Goal: Task Accomplishment & Management: Complete application form

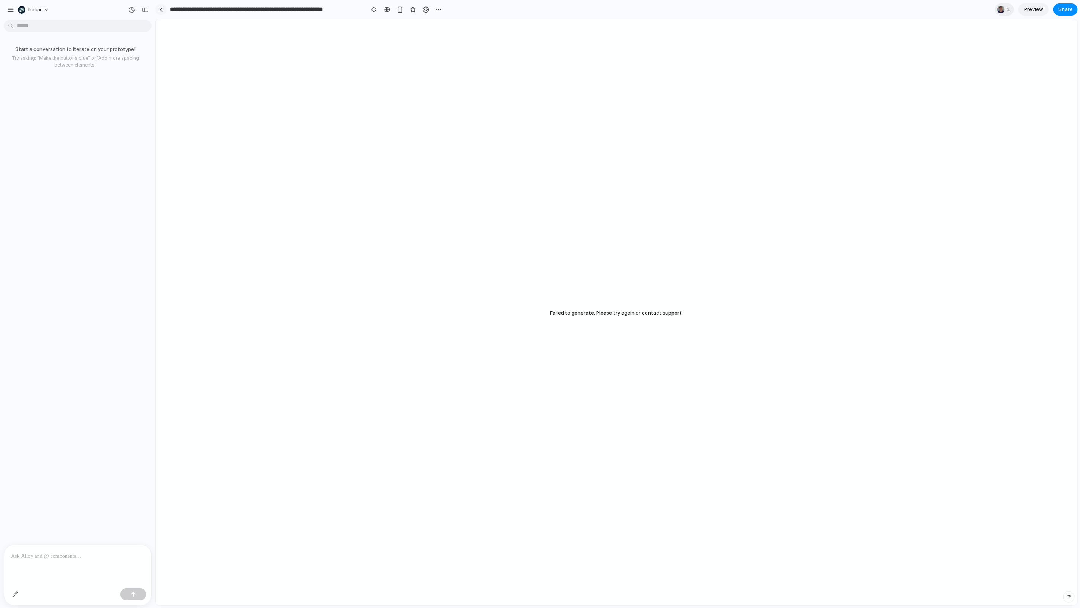
click at [164, 9] on link at bounding box center [160, 9] width 11 height 11
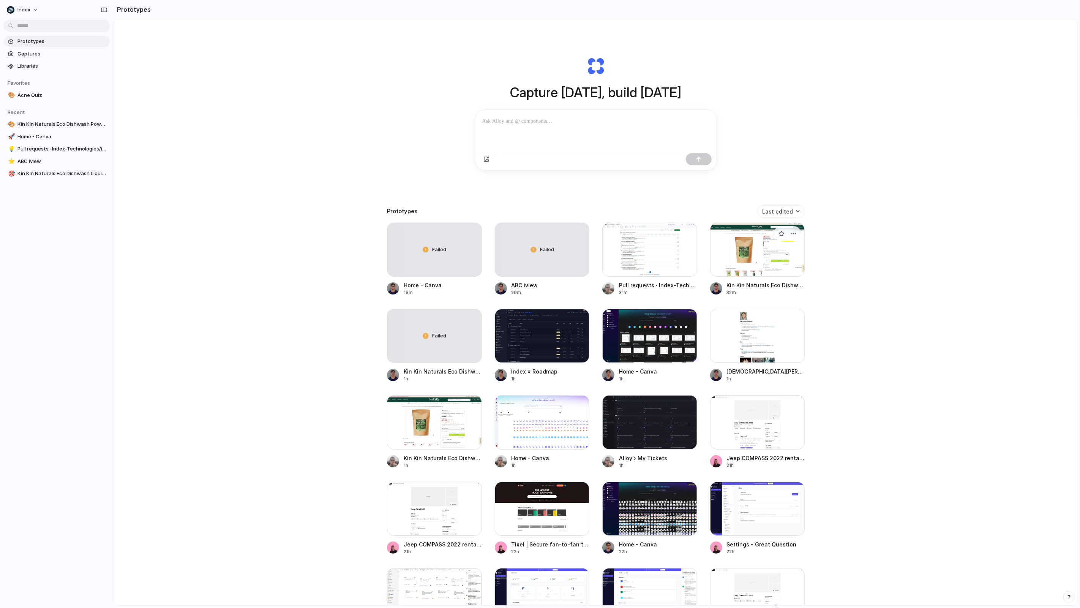
click at [770, 255] on div at bounding box center [757, 250] width 95 height 54
click at [420, 433] on div at bounding box center [434, 422] width 95 height 54
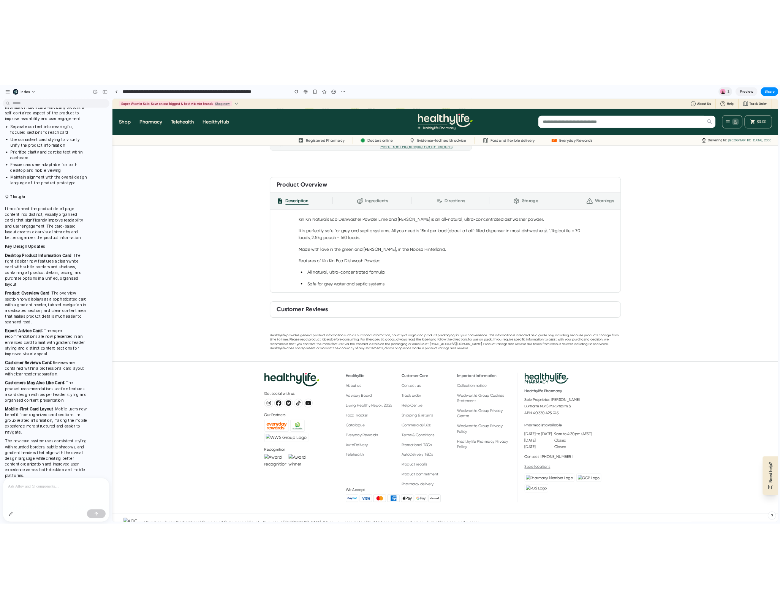
scroll to position [411, 0]
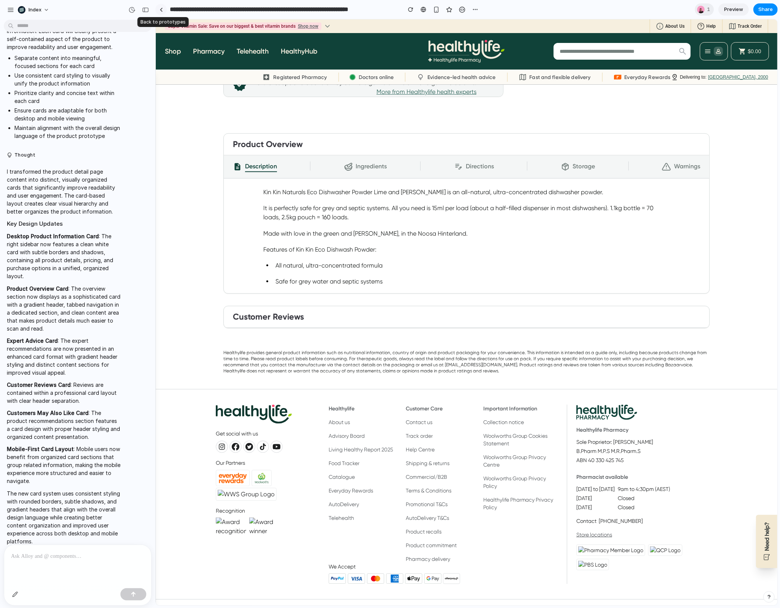
click at [158, 14] on link at bounding box center [160, 9] width 11 height 11
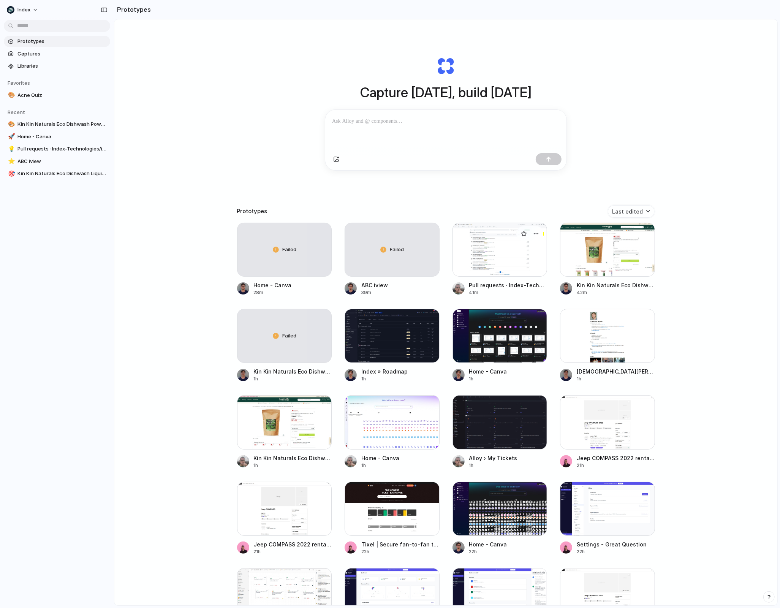
click at [528, 254] on div at bounding box center [499, 250] width 95 height 54
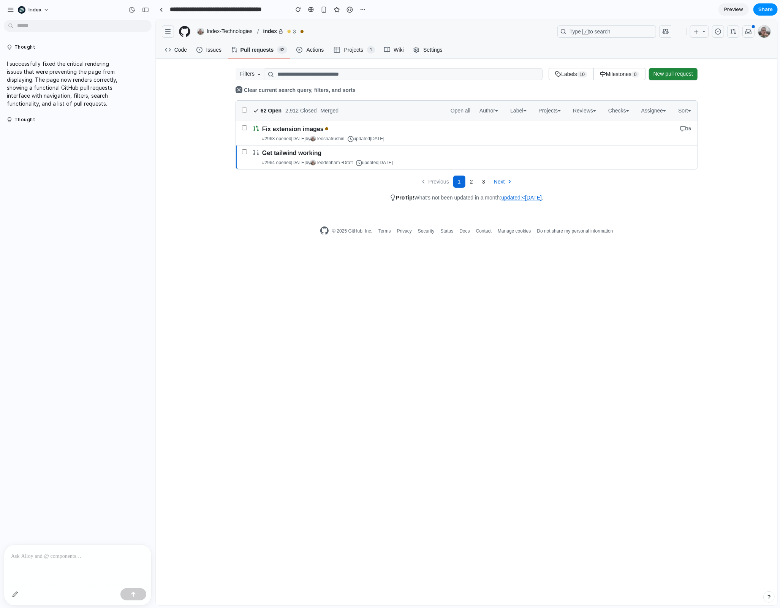
click at [66, 559] on p at bounding box center [77, 555] width 133 height 9
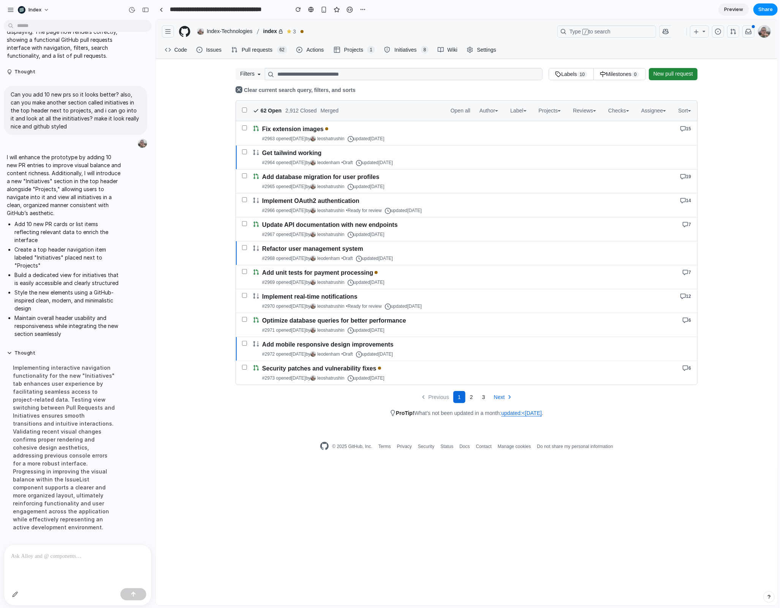
scroll to position [409, 0]
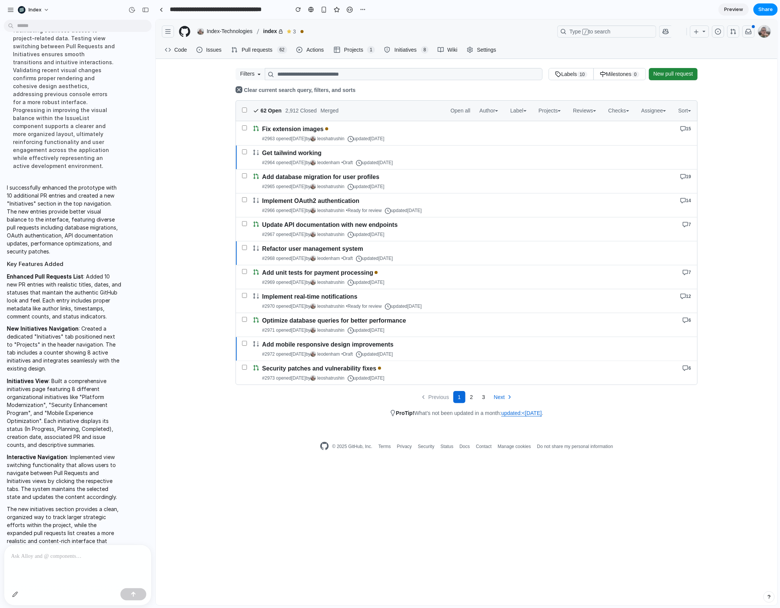
click at [415, 48] on span "Initiatives" at bounding box center [405, 49] width 25 height 11
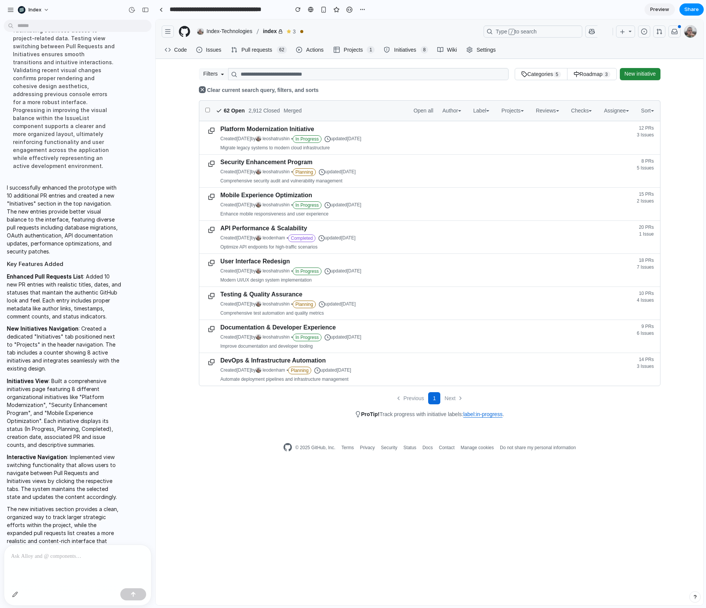
click at [246, 51] on span "Pull requests" at bounding box center [256, 49] width 33 height 11
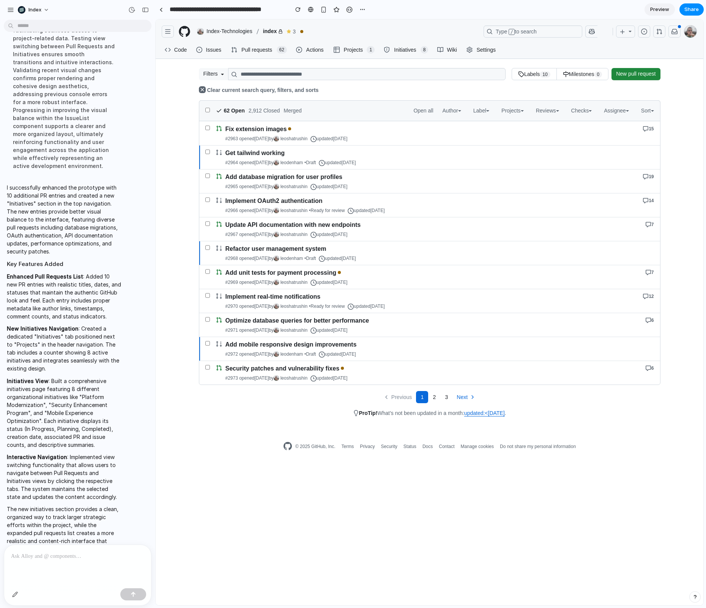
click at [352, 49] on span "Projects" at bounding box center [353, 49] width 21 height 11
click at [414, 54] on span "Initiatives" at bounding box center [405, 49] width 25 height 11
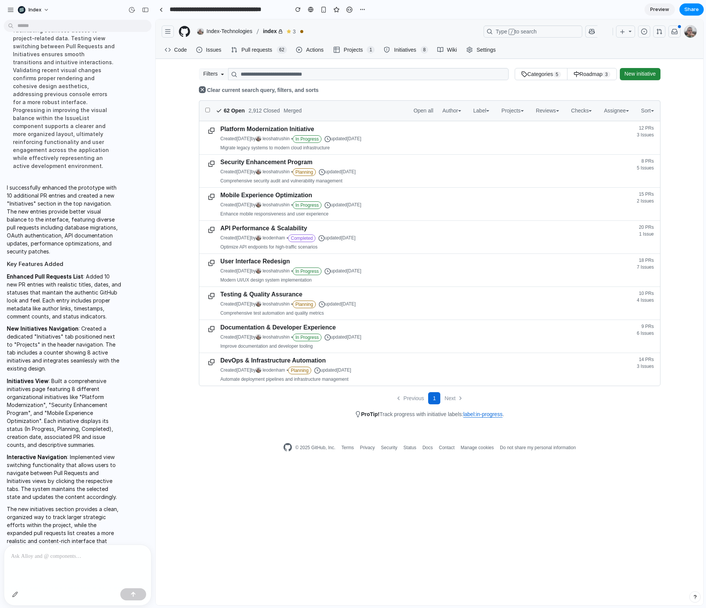
click at [404, 48] on span "Initiatives" at bounding box center [405, 49] width 25 height 11
click at [242, 52] on span "Pull requests" at bounding box center [256, 49] width 33 height 11
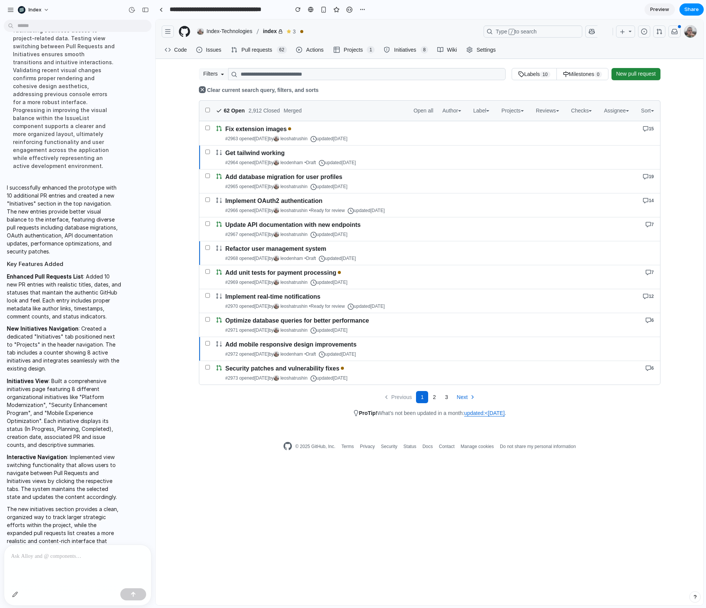
click at [404, 49] on span "Initiatives" at bounding box center [405, 49] width 25 height 11
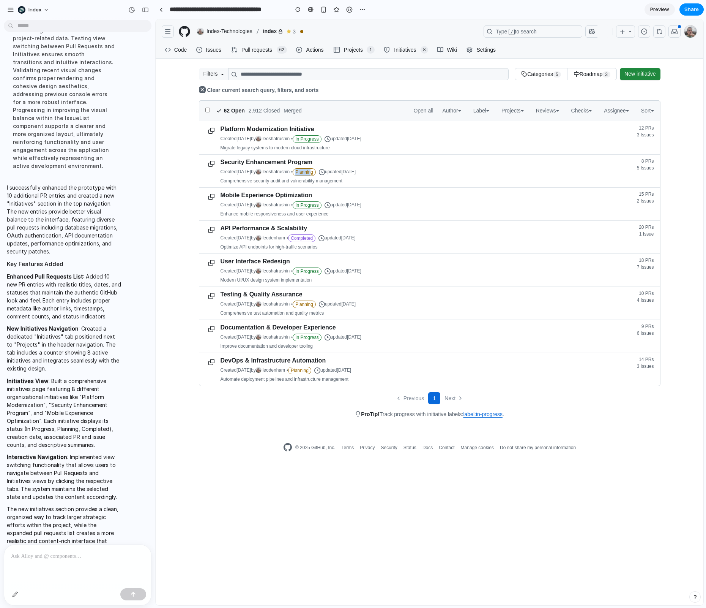
drag, startPoint x: 316, startPoint y: 167, endPoint x: 333, endPoint y: 167, distance: 17.5
click at [316, 168] on span "Planning" at bounding box center [304, 172] width 23 height 8
drag, startPoint x: 317, startPoint y: 201, endPoint x: 333, endPoint y: 212, distance: 19.1
click at [333, 212] on div "Mobile Experience Optimization Created [DATE] by [PERSON_NAME] • In Progress up…" at bounding box center [382, 204] width 328 height 33
drag, startPoint x: 308, startPoint y: 235, endPoint x: 333, endPoint y: 235, distance: 25.1
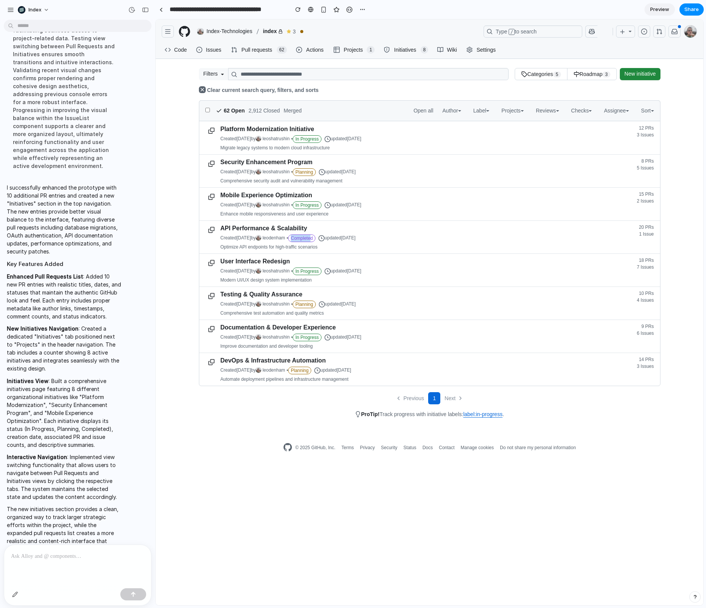
click at [316, 235] on span "Completed" at bounding box center [301, 238] width 27 height 8
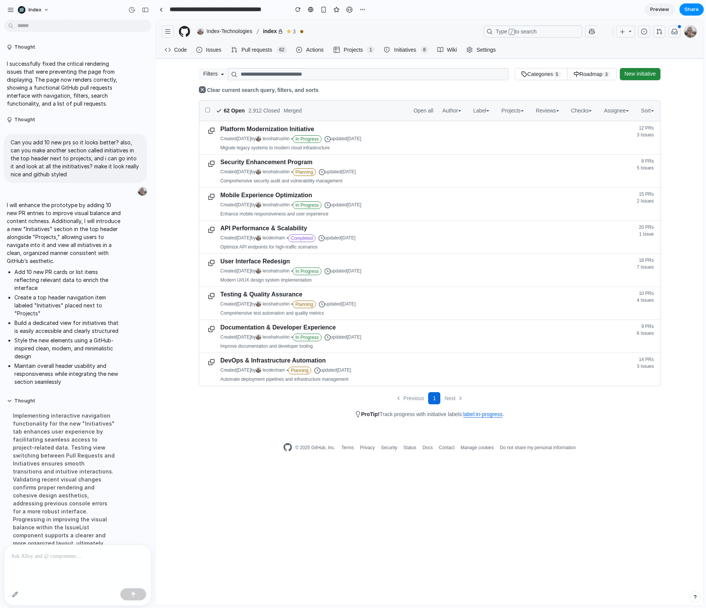
click at [8, 204] on p "I will enhance the prototype by adding 10 new PR entries to improve visual bala…" at bounding box center [64, 233] width 115 height 64
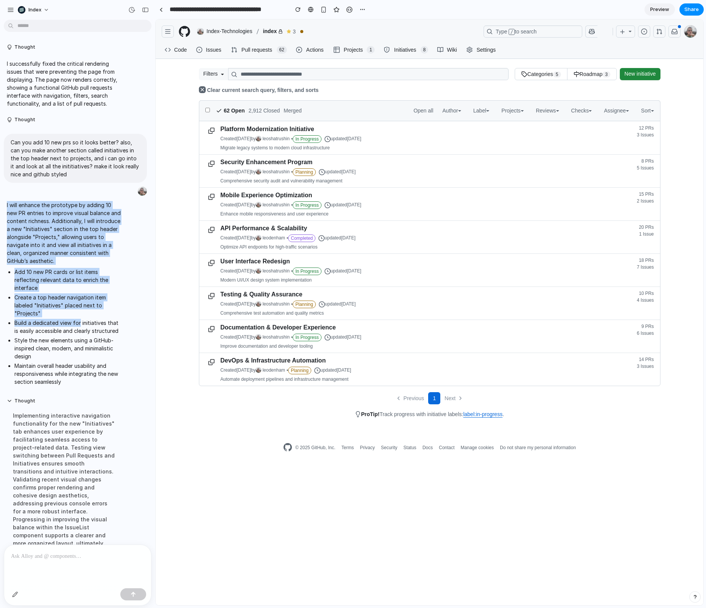
drag, startPoint x: 6, startPoint y: 204, endPoint x: 80, endPoint y: 324, distance: 141.0
click at [80, 324] on div "I will enhance the prototype by adding 10 new PR entries to improve visual bala…" at bounding box center [64, 294] width 121 height 197
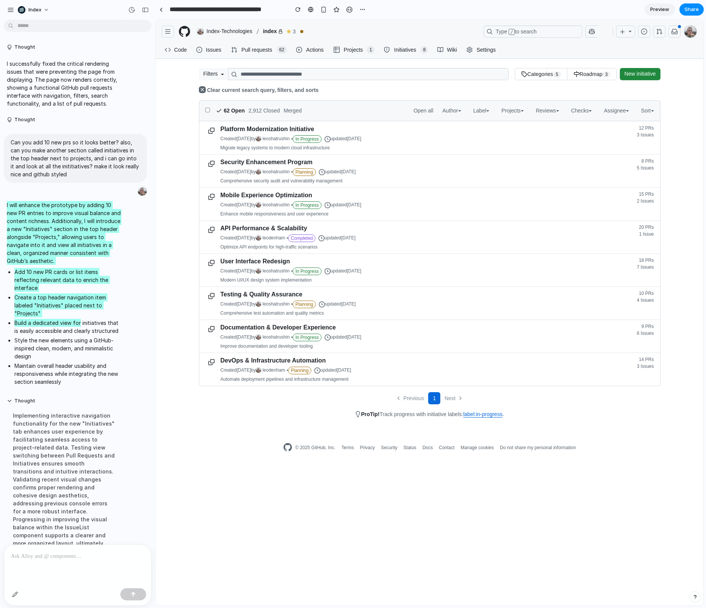
click at [384, 84] on div "**********" at bounding box center [430, 243] width 486 height 350
click at [395, 47] on span "Initiatives" at bounding box center [405, 49] width 25 height 11
click at [256, 41] on ul "Code Issues Pull requests 62 Actions Projects 1 Initiatives 8 Wiki Settings" at bounding box center [331, 50] width 338 height 18
click at [256, 48] on span "Pull requests" at bounding box center [256, 49] width 33 height 11
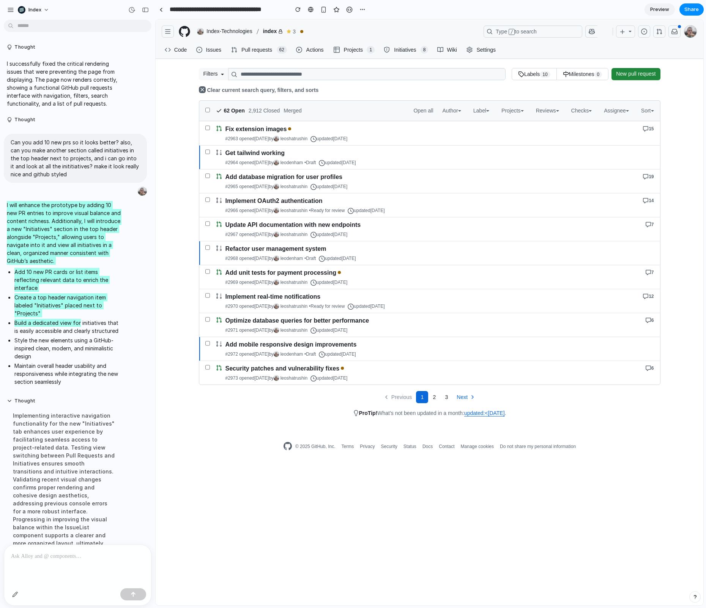
click at [410, 50] on span "Initiatives" at bounding box center [405, 49] width 25 height 11
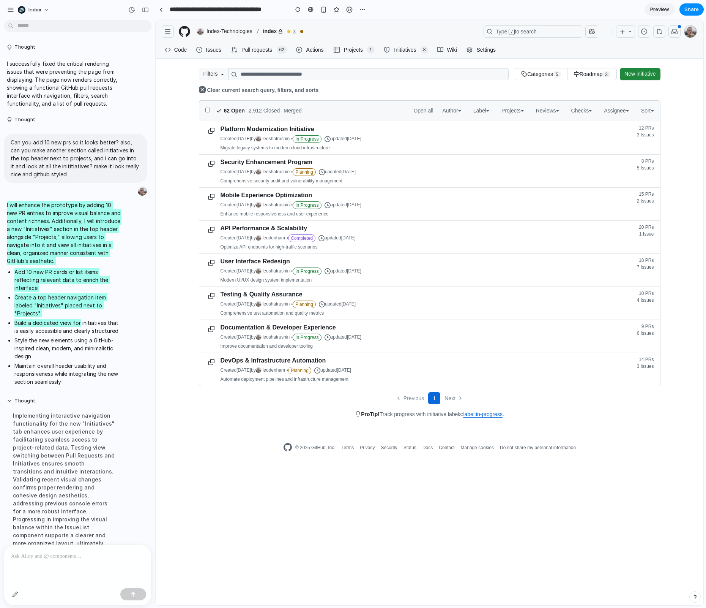
click at [242, 51] on span "Pull requests" at bounding box center [256, 49] width 33 height 11
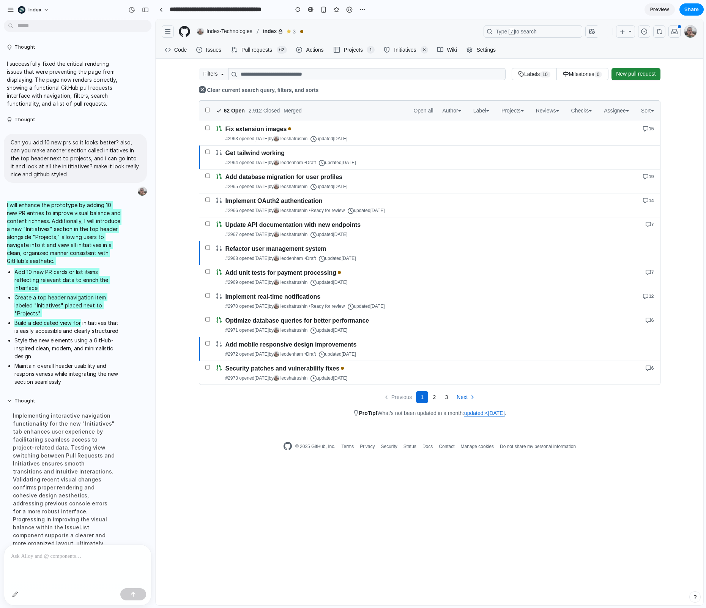
click at [406, 51] on span "Initiatives" at bounding box center [405, 49] width 25 height 11
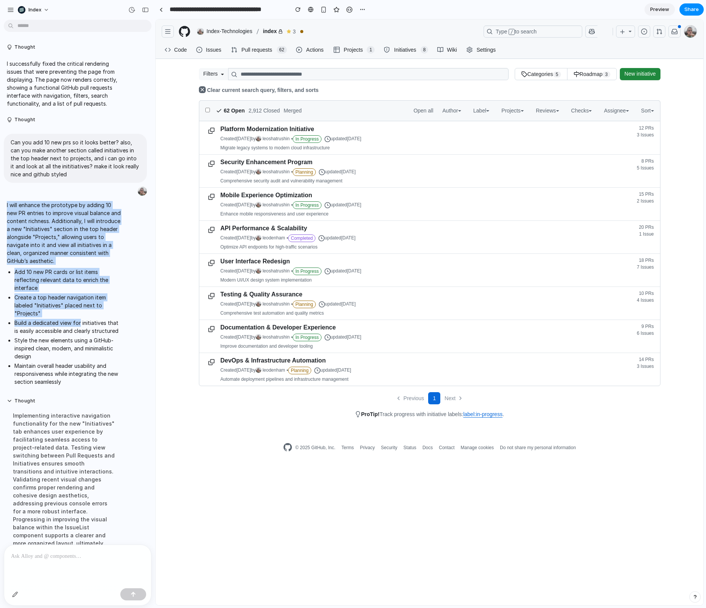
click at [68, 224] on p "I will enhance the prototype by adding 10 new PR entries to improve visual bala…" at bounding box center [64, 233] width 115 height 64
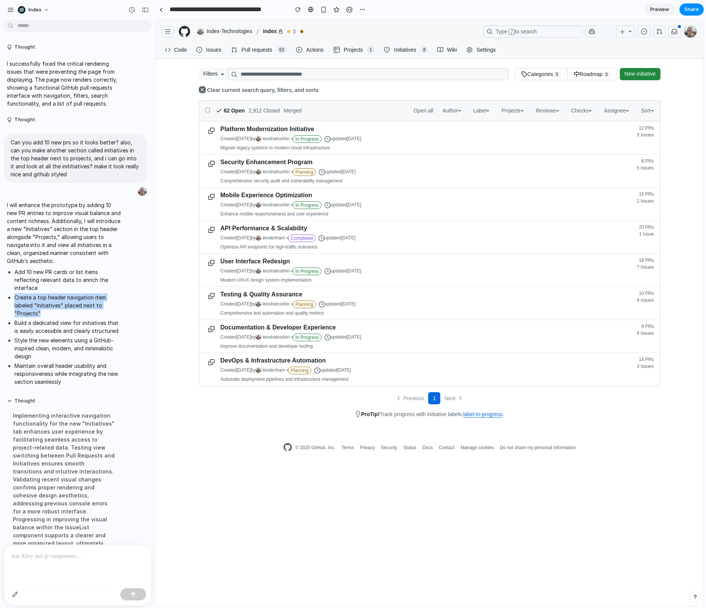
drag, startPoint x: 13, startPoint y: 297, endPoint x: 57, endPoint y: 310, distance: 46.5
click at [57, 310] on ul "Add 10 new PR cards or list items reflecting relevant data to enrich the interf…" at bounding box center [64, 327] width 115 height 118
click at [57, 310] on li "Create a top header navigation item labeled "Initiatives" placed next to "Proje…" at bounding box center [67, 305] width 107 height 24
drag, startPoint x: 51, startPoint y: 311, endPoint x: 35, endPoint y: 301, distance: 18.4
click at [36, 301] on li "Create a top header navigation item labeled "Initiatives" placed next to "Proje…" at bounding box center [67, 305] width 107 height 24
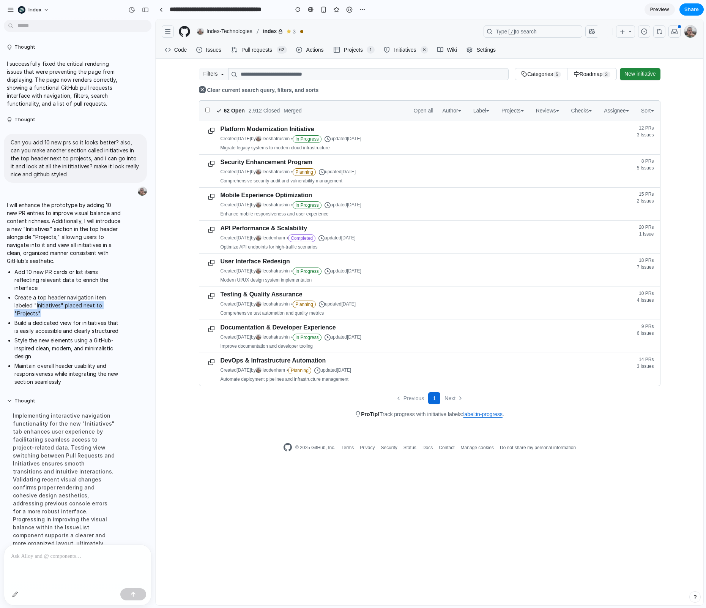
click at [35, 301] on li "Create a top header navigation item labeled "Initiatives" placed next to "Proje…" at bounding box center [67, 305] width 107 height 24
drag, startPoint x: 15, startPoint y: 323, endPoint x: 48, endPoint y: 326, distance: 33.1
click at [48, 325] on li "Build a dedicated view for initiatives that is easily accessible and clearly st…" at bounding box center [67, 327] width 107 height 16
click at [48, 326] on li "Build a dedicated view for initiatives that is easily accessible and clearly st…" at bounding box center [67, 327] width 107 height 16
drag, startPoint x: 15, startPoint y: 365, endPoint x: 78, endPoint y: 382, distance: 65.6
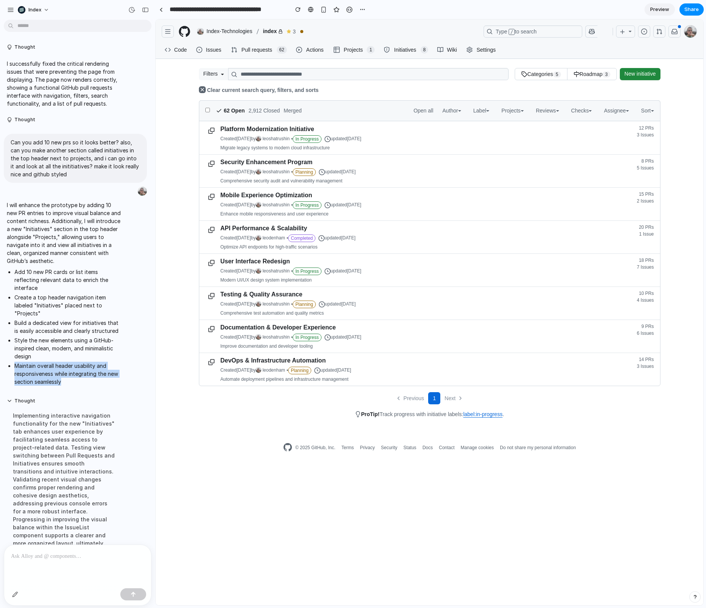
click at [79, 382] on li "Maintain overall header usability and responsiveness while integrating the new …" at bounding box center [67, 374] width 107 height 24
click at [264, 50] on span "Pull requests" at bounding box center [256, 49] width 33 height 11
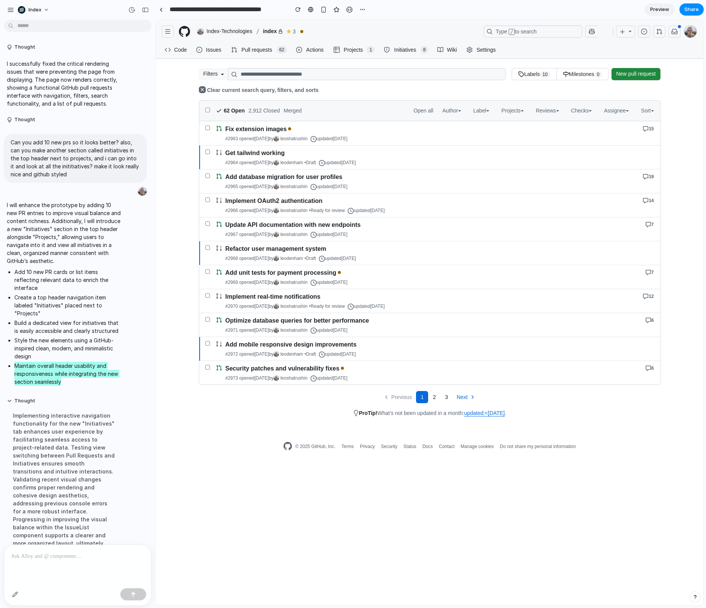
click at [398, 51] on span "Initiatives" at bounding box center [405, 49] width 25 height 11
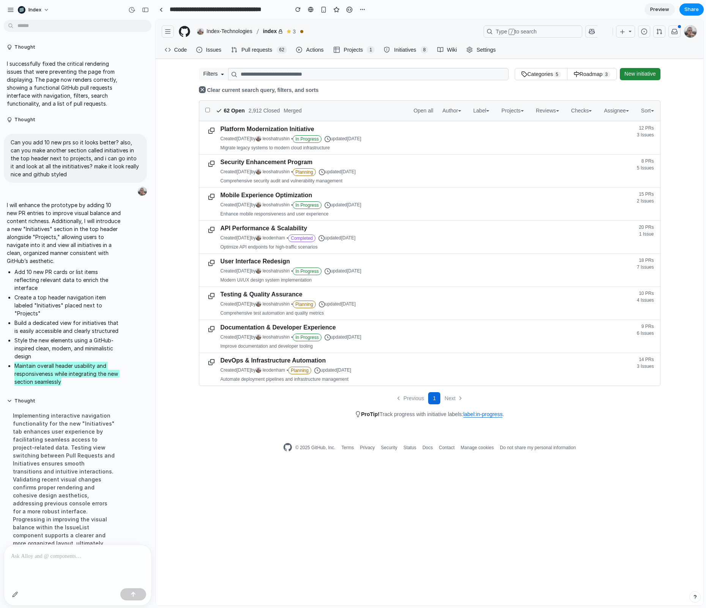
click at [248, 46] on span "Pull requests" at bounding box center [256, 49] width 33 height 11
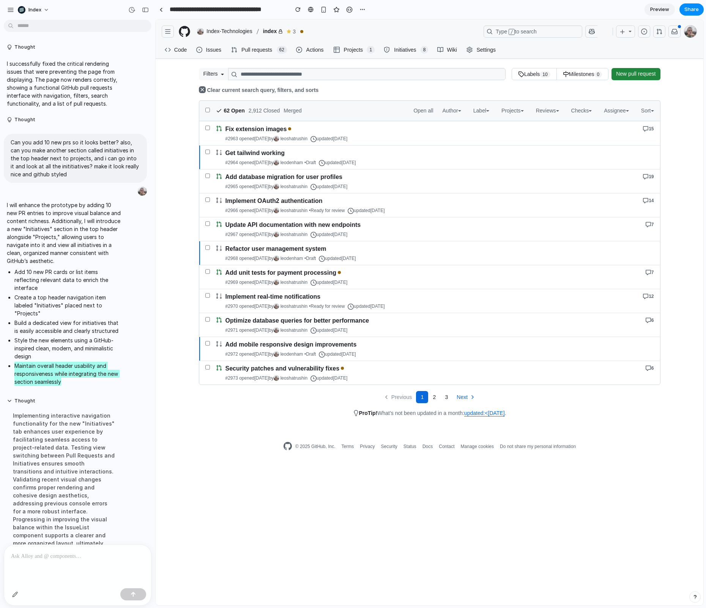
click at [409, 49] on span "Initiatives" at bounding box center [405, 49] width 25 height 11
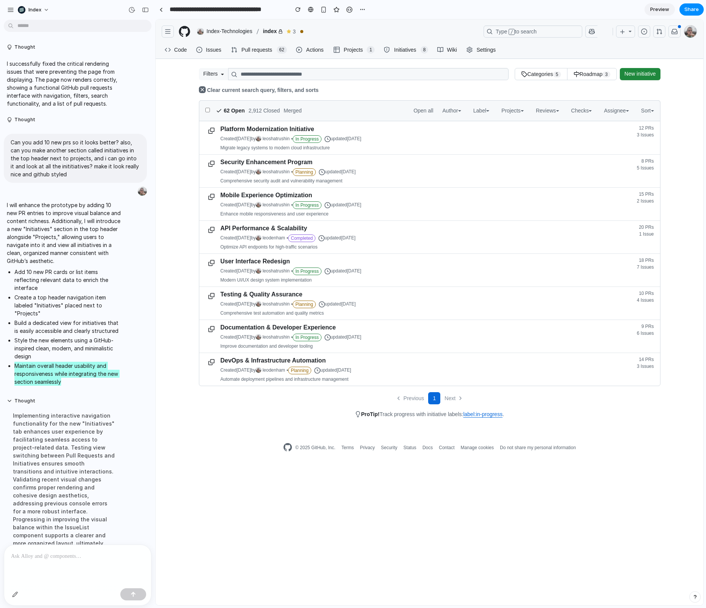
click at [261, 57] on ul "Code Issues Pull requests 62 Actions Projects 1 Initiatives 8 Wiki Settings" at bounding box center [331, 50] width 338 height 18
click at [238, 52] on link "Pull requests 62" at bounding box center [259, 49] width 62 height 11
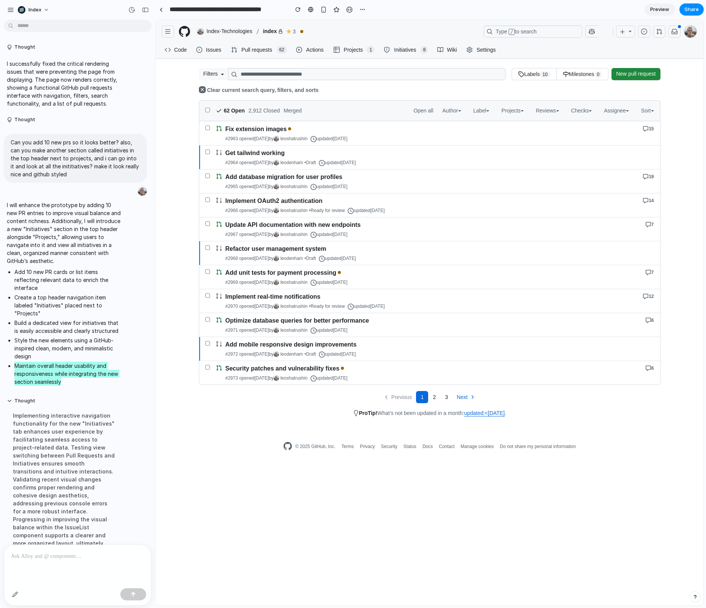
click at [414, 50] on span "Initiatives" at bounding box center [405, 49] width 25 height 11
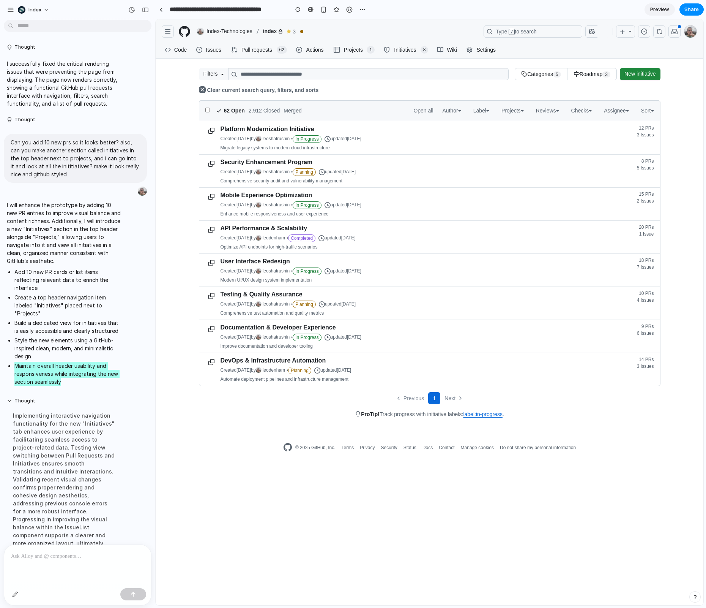
click at [250, 43] on ul "Code Issues Pull requests 62 Actions Projects 1 Initiatives 8 Wiki Settings" at bounding box center [331, 50] width 338 height 18
click at [251, 46] on span "Pull requests" at bounding box center [256, 49] width 33 height 11
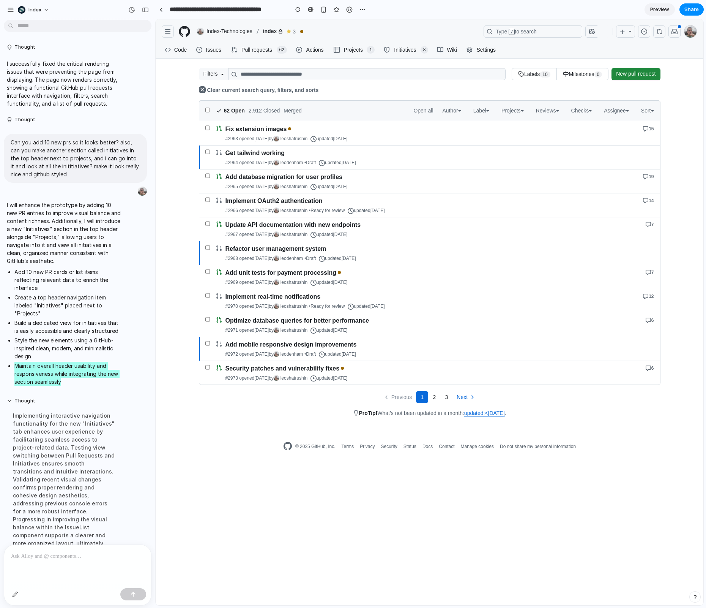
drag, startPoint x: 229, startPoint y: 137, endPoint x: 383, endPoint y: 137, distance: 153.4
click at [383, 137] on div "#2963 opened [DATE] by [PERSON_NAME] updated [DATE]" at bounding box center [383, 138] width 317 height 7
click at [394, 49] on span "Initiatives" at bounding box center [405, 49] width 25 height 11
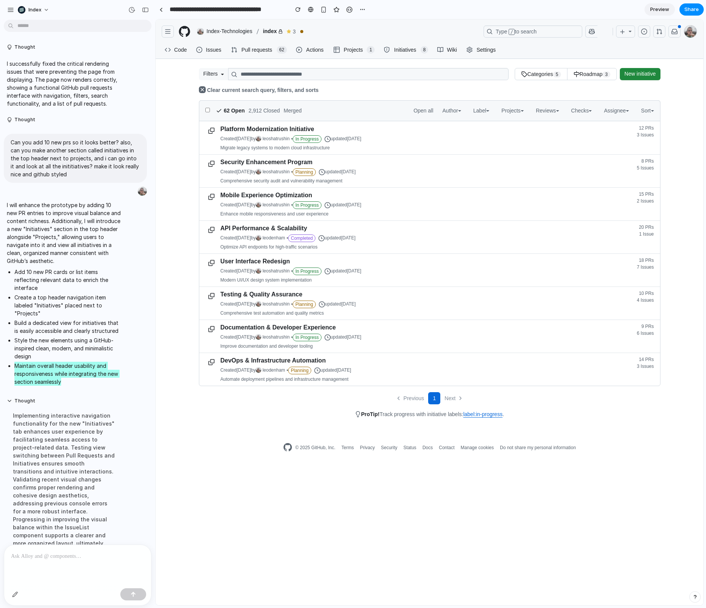
drag, startPoint x: 232, startPoint y: 139, endPoint x: 381, endPoint y: 141, distance: 149.3
click at [381, 141] on div "Created [DATE] by [PERSON_NAME] • In Progress updated [DATE]" at bounding box center [382, 139] width 322 height 8
click at [362, 141] on span "updated [DATE]" at bounding box center [343, 139] width 37 height 8
click at [275, 46] on link "Pull requests 62" at bounding box center [259, 49] width 62 height 11
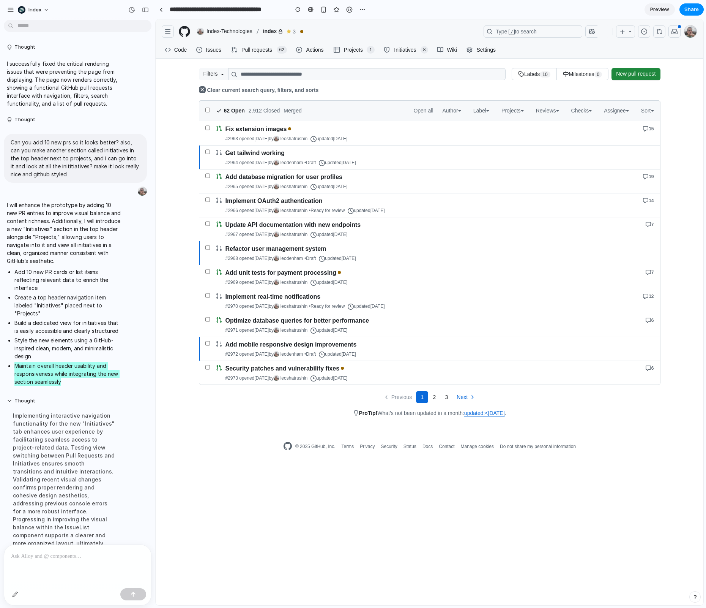
click at [396, 48] on span "Initiatives" at bounding box center [405, 49] width 25 height 11
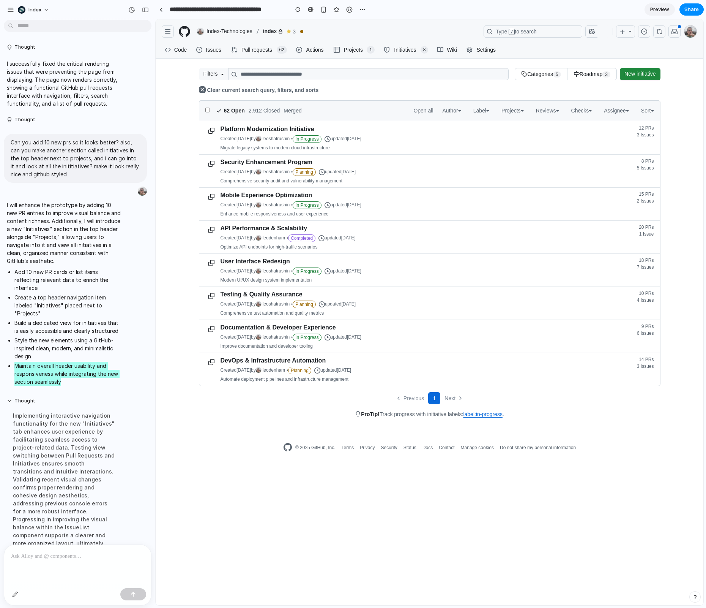
click at [272, 53] on span "Pull requests" at bounding box center [256, 49] width 33 height 11
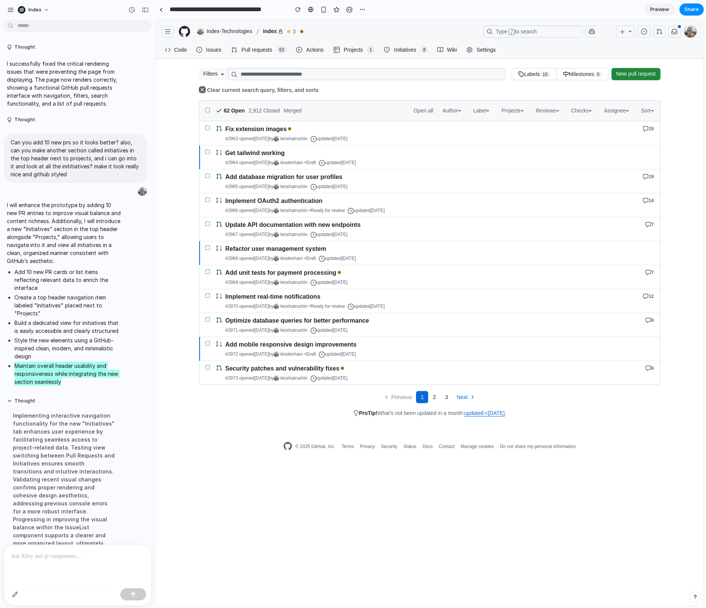
click at [368, 47] on span "1" at bounding box center [371, 50] width 8 height 8
click at [381, 49] on link "Initiatives 8" at bounding box center [406, 49] width 51 height 11
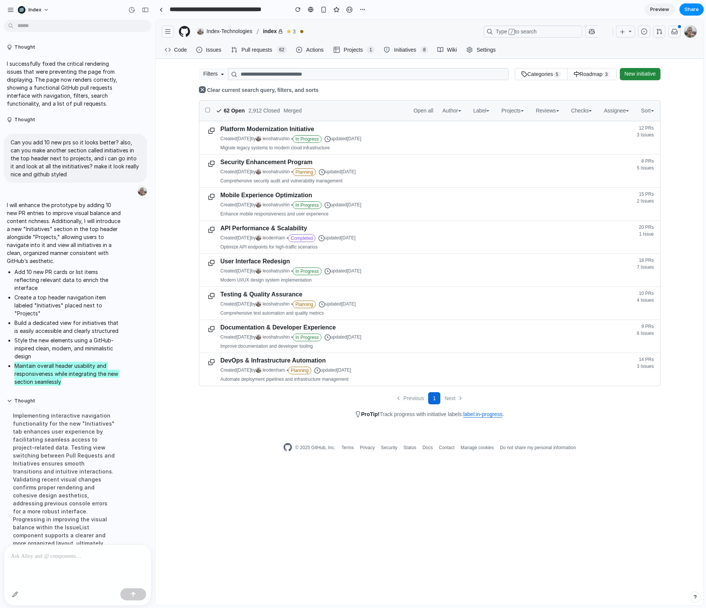
click at [392, 49] on link "Initiatives 8" at bounding box center [406, 49] width 51 height 11
click at [409, 51] on span "Initiatives" at bounding box center [405, 49] width 25 height 11
click at [349, 51] on span "Projects" at bounding box center [353, 49] width 21 height 11
click at [396, 50] on span "Initiatives" at bounding box center [405, 49] width 25 height 11
click at [260, 49] on span "Pull requests" at bounding box center [256, 49] width 33 height 11
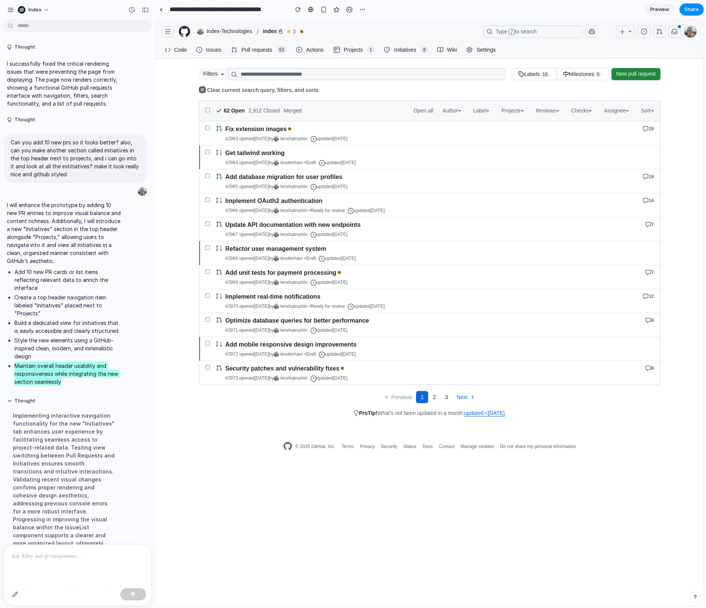
click at [401, 51] on span "Initiatives" at bounding box center [405, 49] width 25 height 11
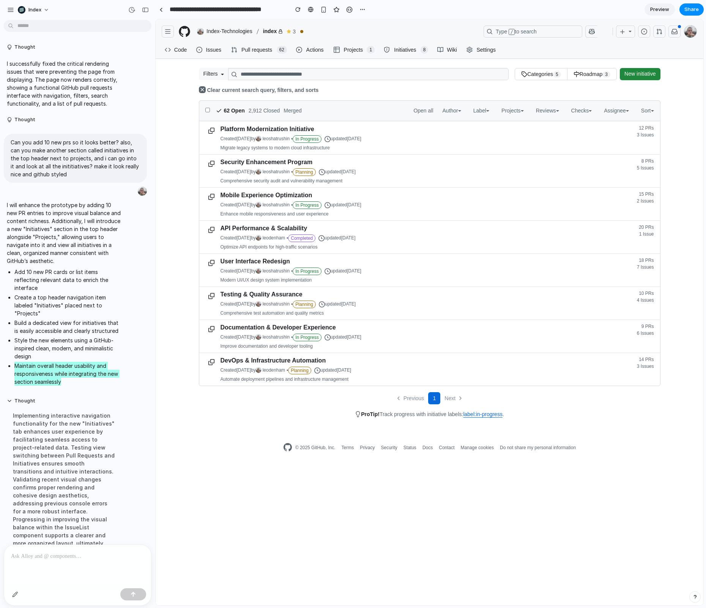
click at [265, 53] on span "Pull requests" at bounding box center [256, 49] width 33 height 11
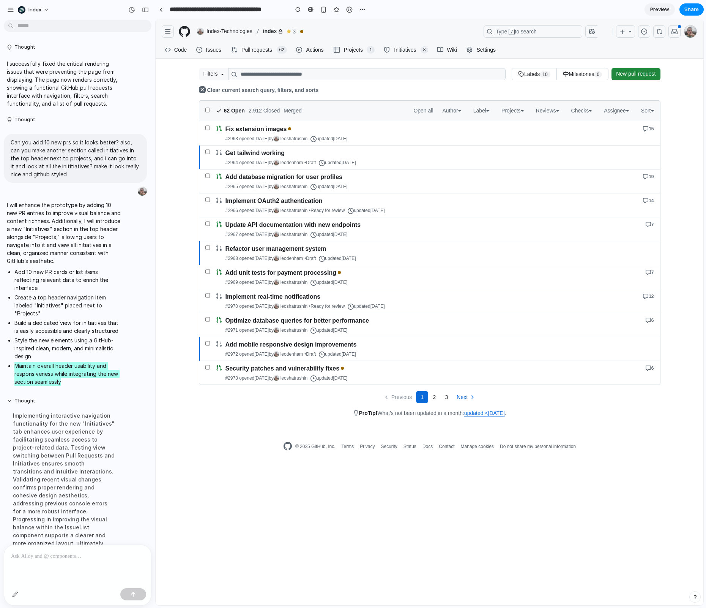
click at [392, 44] on ul "Code Issues Pull requests 62 Actions Projects 1 Initiatives 8 Wiki Settings" at bounding box center [331, 50] width 338 height 18
click at [398, 50] on span "Initiatives" at bounding box center [405, 49] width 25 height 11
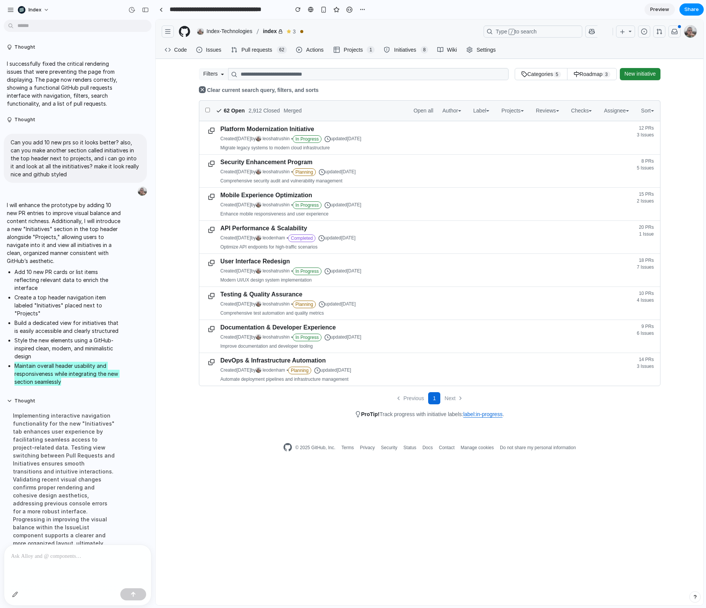
click at [252, 47] on span "Pull requests" at bounding box center [256, 49] width 33 height 11
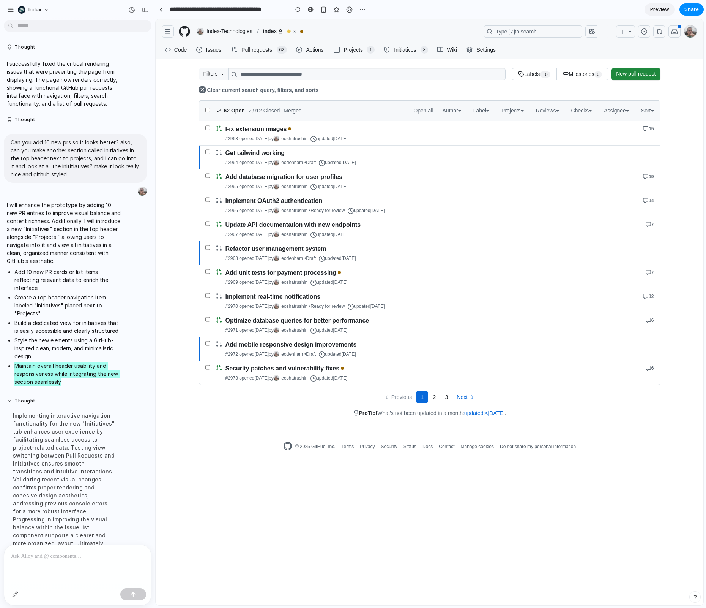
click at [392, 46] on link "Initiatives 8" at bounding box center [406, 49] width 51 height 11
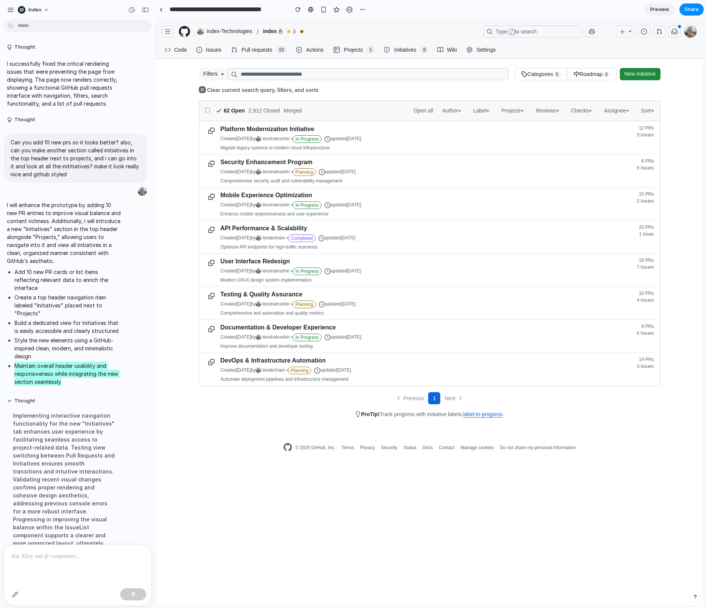
click at [273, 51] on span "Pull requests" at bounding box center [256, 49] width 33 height 11
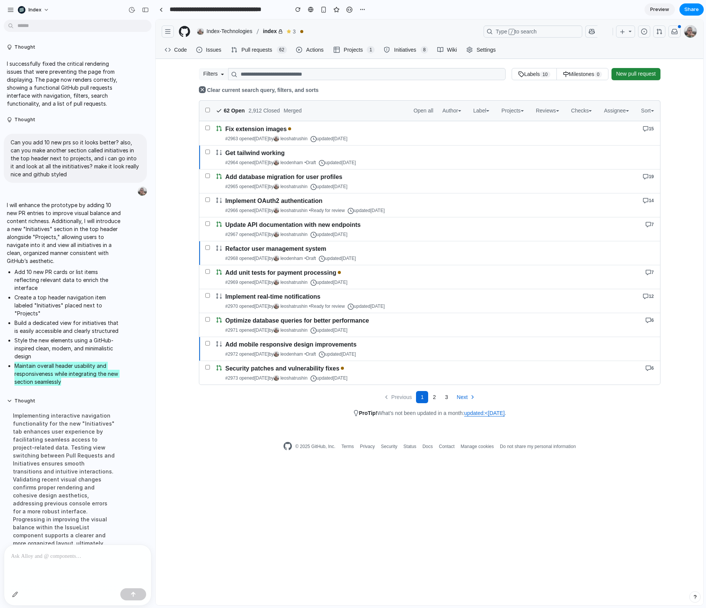
click at [420, 49] on link "Initiatives 8" at bounding box center [406, 49] width 51 height 11
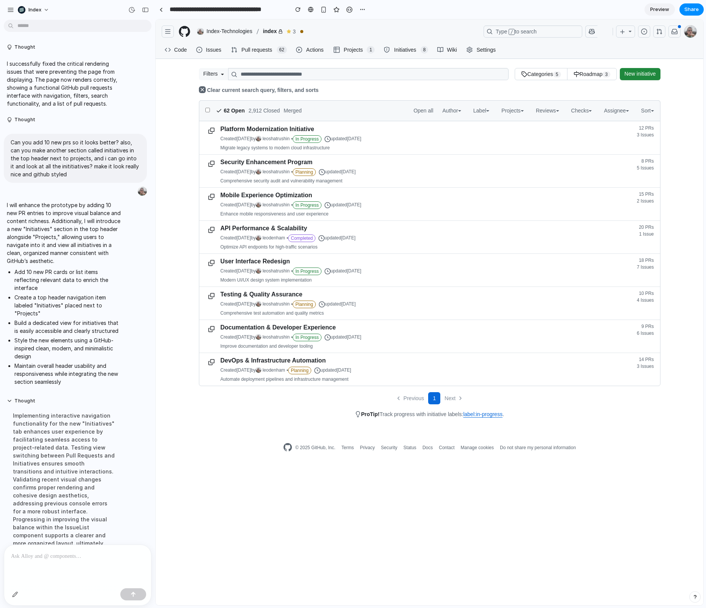
click at [119, 559] on p at bounding box center [77, 555] width 133 height 9
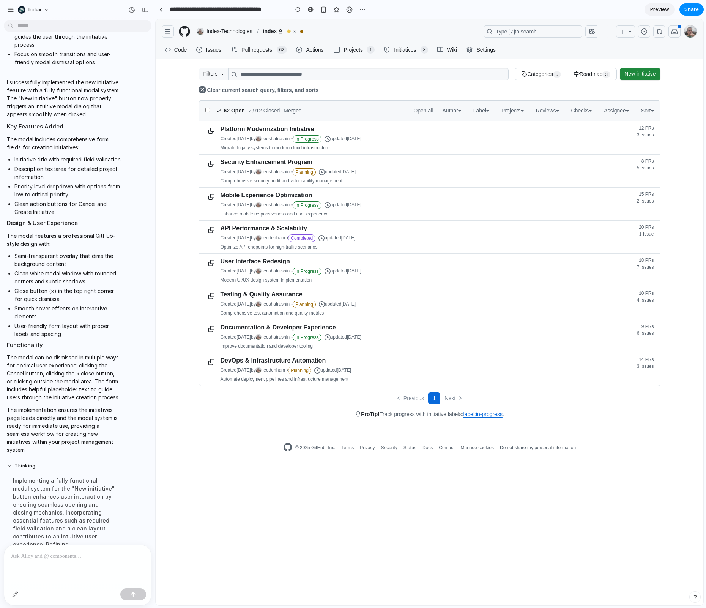
scroll to position [897, 0]
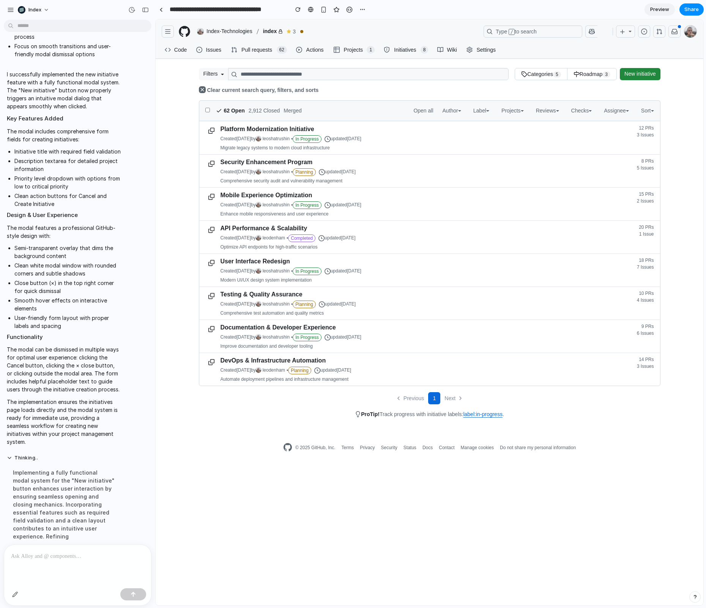
click at [632, 75] on span "New initiative" at bounding box center [640, 74] width 31 height 8
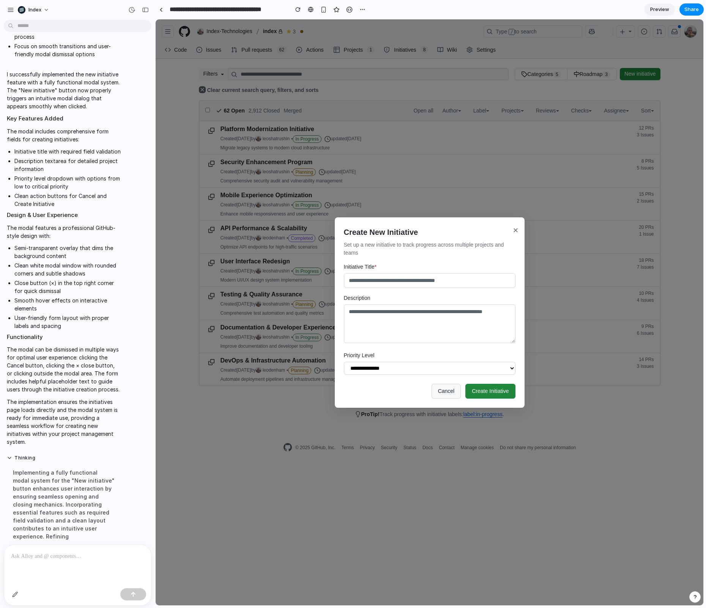
click at [488, 368] on select "**********" at bounding box center [430, 368] width 172 height 13
click at [519, 227] on button "×" at bounding box center [516, 230] width 8 height 17
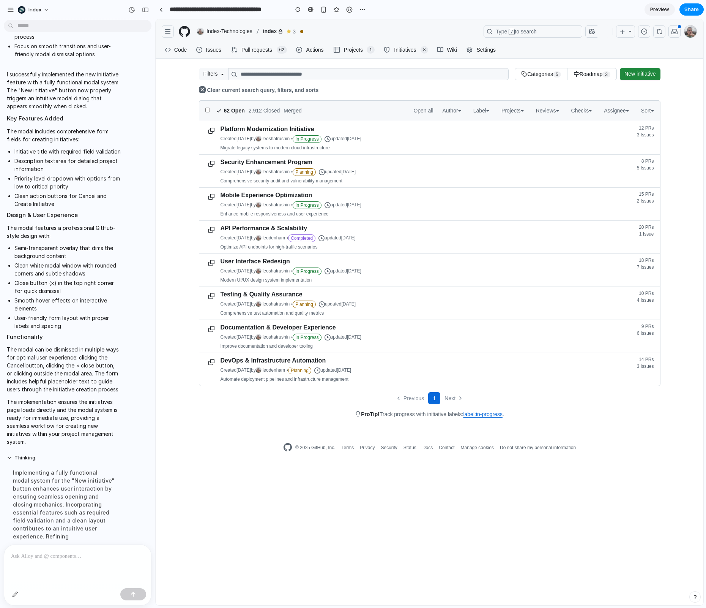
click at [638, 68] on link "New initiative" at bounding box center [640, 74] width 40 height 12
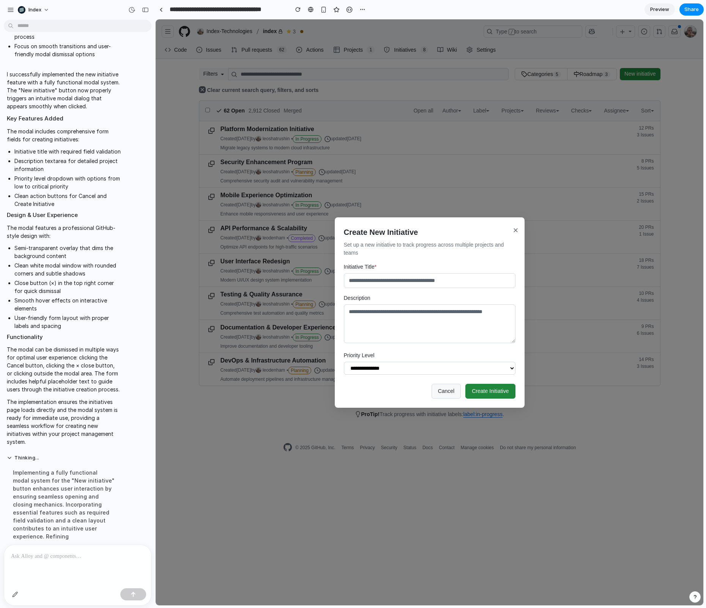
click at [623, 90] on div "**********" at bounding box center [430, 312] width 548 height 586
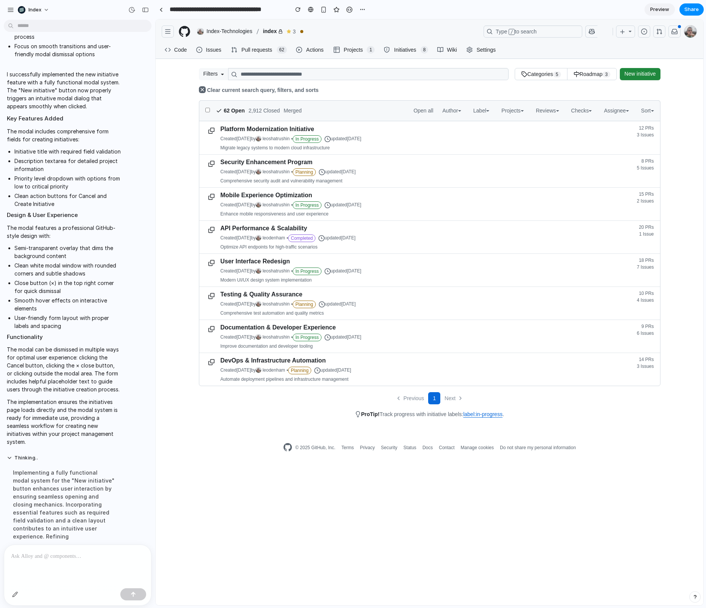
click at [262, 56] on ul "Code Issues Pull requests 62 Actions Projects 1 Initiatives 8 Wiki Settings" at bounding box center [331, 50] width 338 height 18
click at [262, 51] on span "Pull requests" at bounding box center [256, 49] width 33 height 11
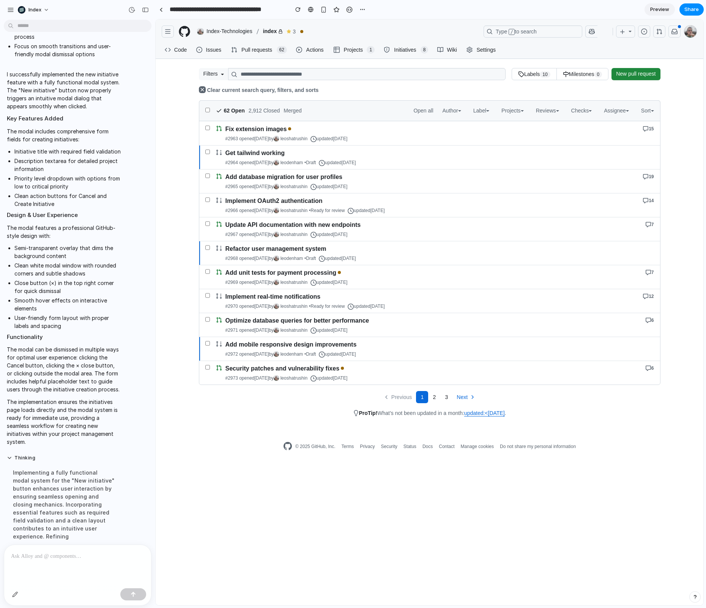
click at [409, 50] on span "Initiatives" at bounding box center [405, 49] width 25 height 11
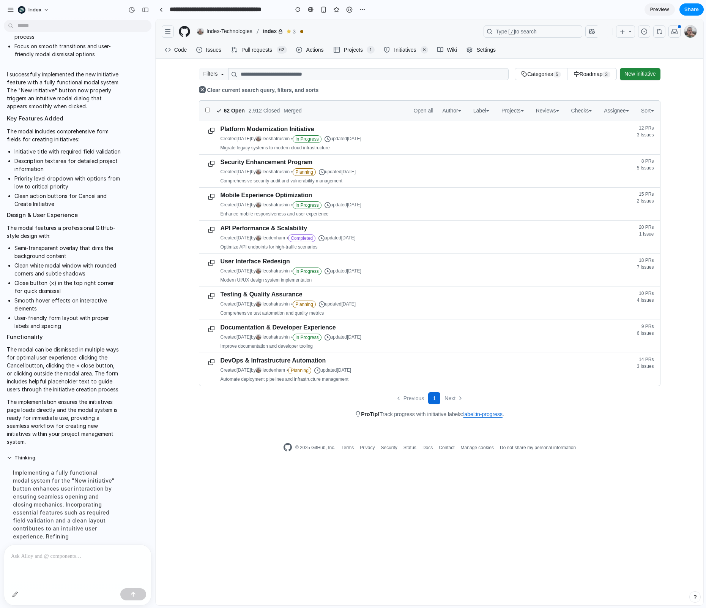
click at [243, 45] on span "Pull requests" at bounding box center [256, 49] width 33 height 11
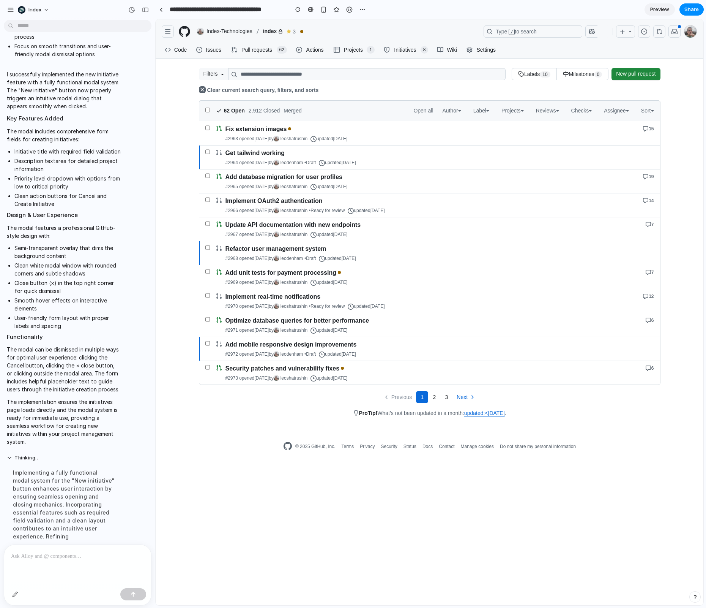
click at [421, 47] on link "Initiatives 8" at bounding box center [406, 49] width 51 height 11
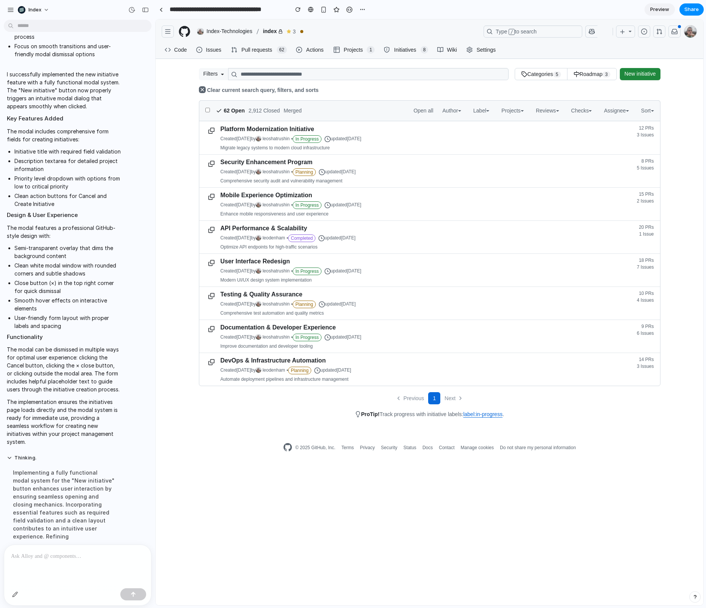
click at [647, 72] on span "New initiative" at bounding box center [640, 74] width 31 height 8
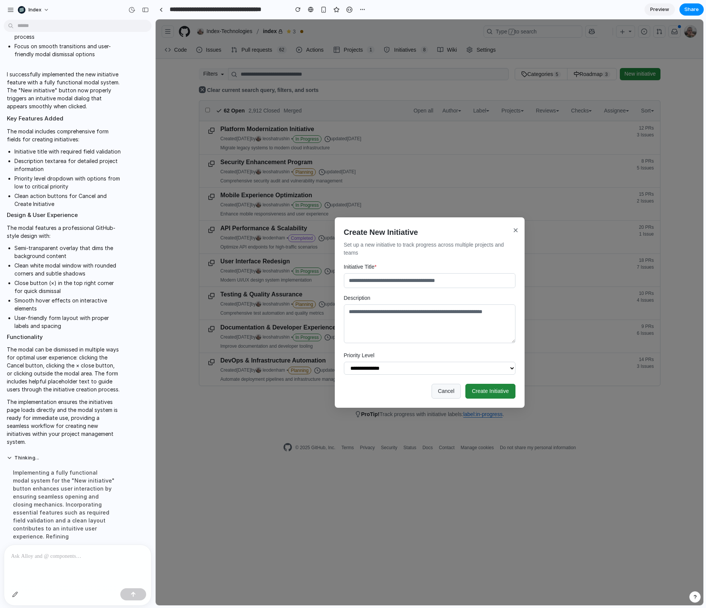
click at [542, 207] on div "**********" at bounding box center [430, 312] width 548 height 586
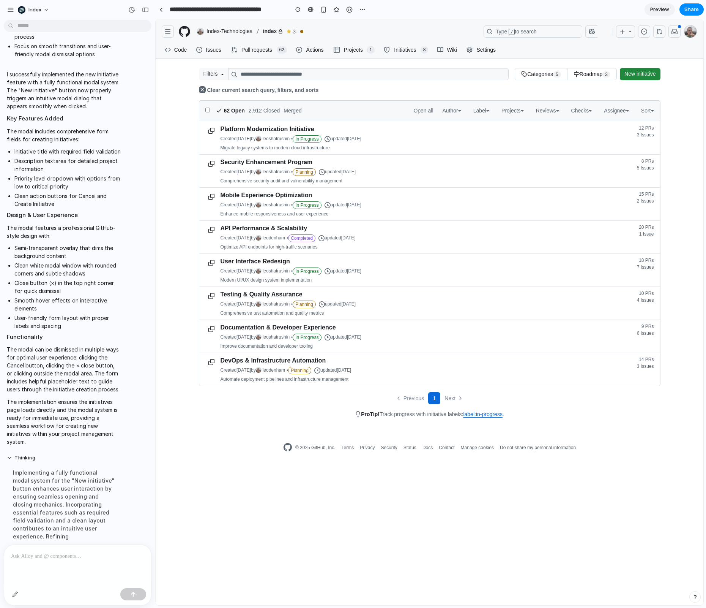
click at [654, 75] on span "New initiative" at bounding box center [640, 74] width 31 height 8
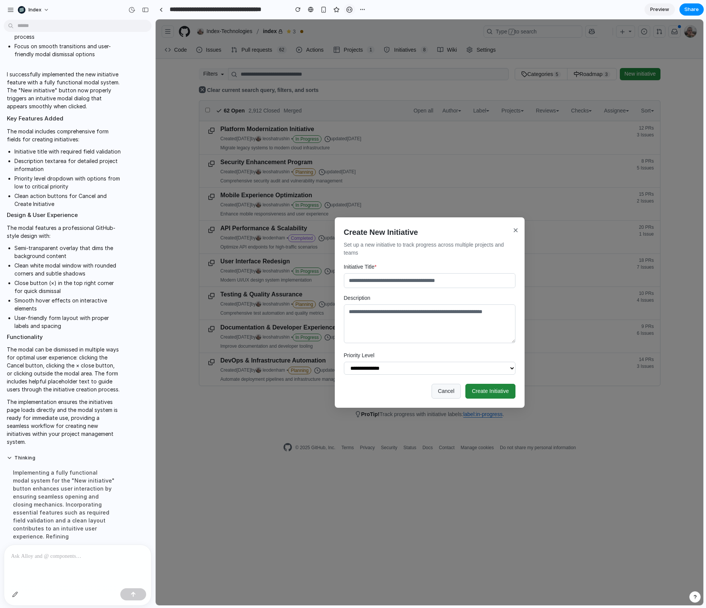
click at [348, 12] on div "button" at bounding box center [349, 9] width 6 height 6
click at [163, 8] on link at bounding box center [160, 9] width 11 height 11
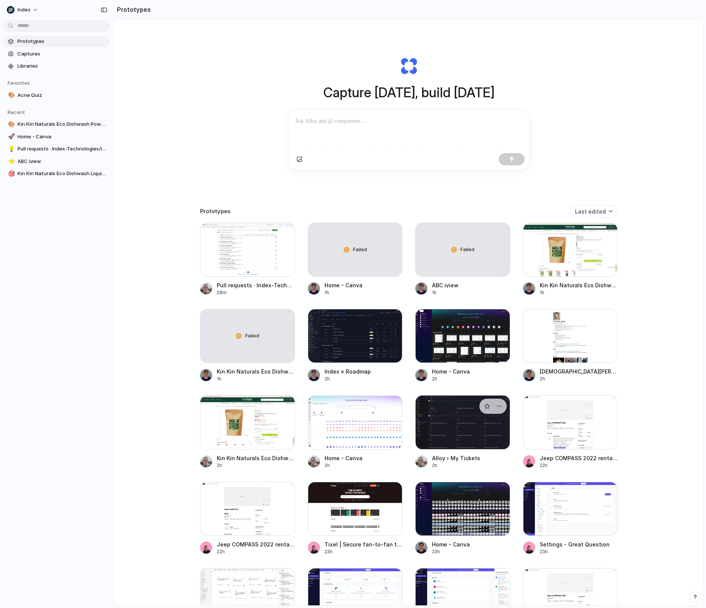
click at [434, 431] on div at bounding box center [463, 422] width 95 height 54
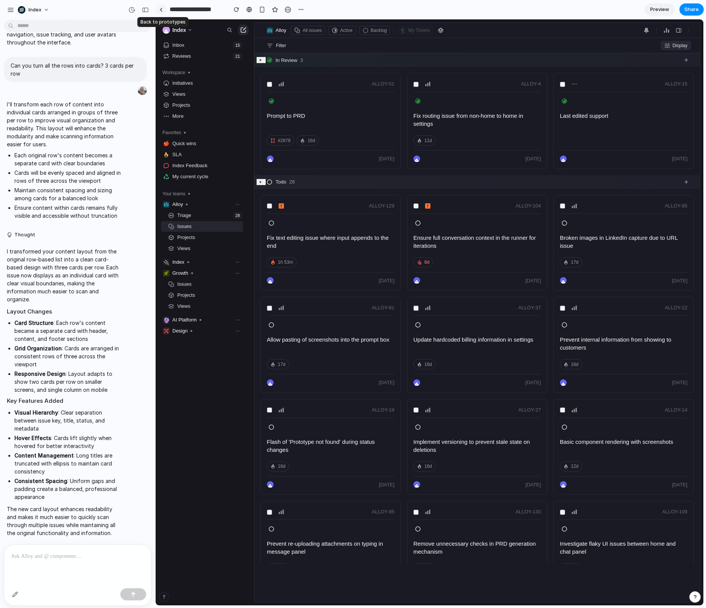
click at [163, 11] on link at bounding box center [160, 9] width 11 height 11
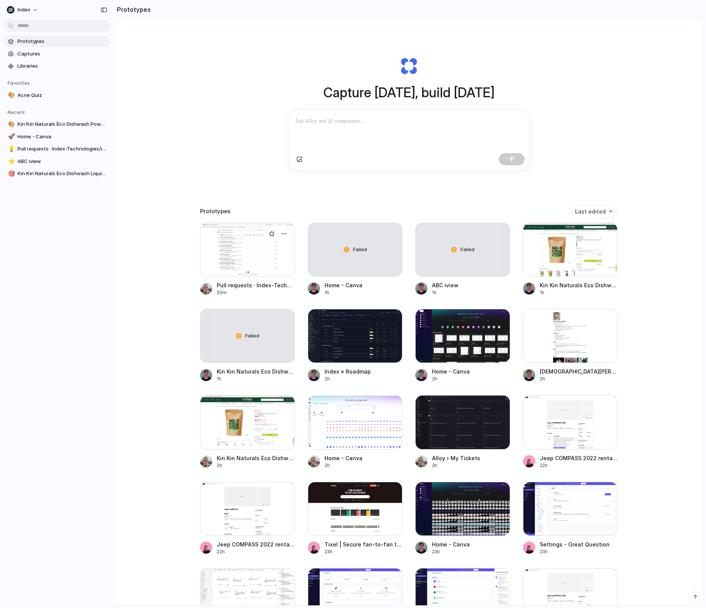
click at [250, 253] on div at bounding box center [247, 250] width 95 height 54
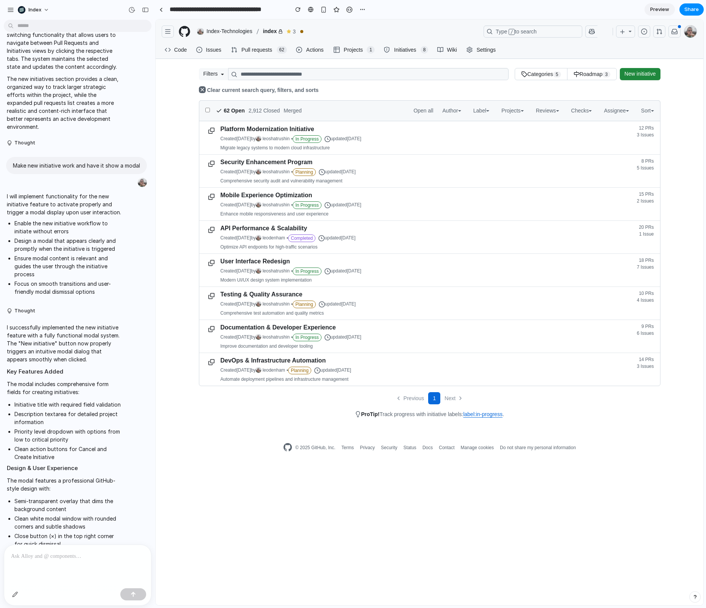
scroll to position [640, 0]
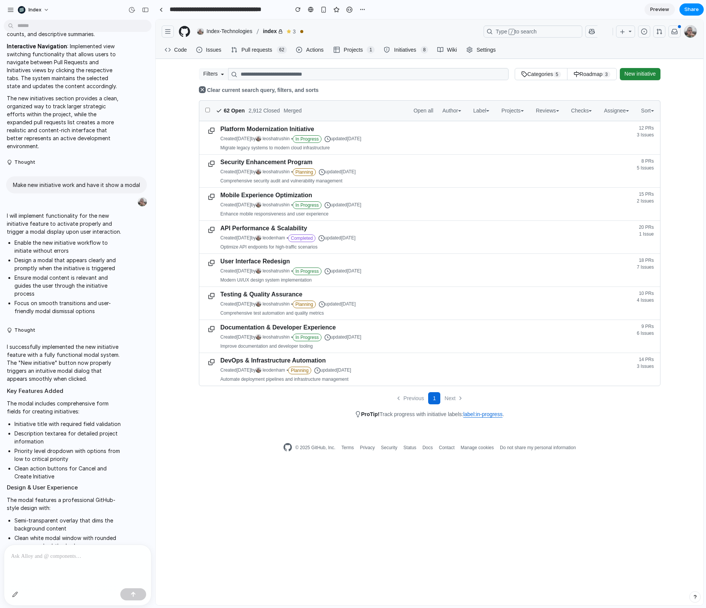
drag, startPoint x: 11, startPoint y: 170, endPoint x: 66, endPoint y: 173, distance: 55.2
click at [66, 176] on div "Make new initiative work and have it show a modal" at bounding box center [76, 184] width 141 height 17
click at [66, 181] on p "Make new initiative work and have it show a modal" at bounding box center [76, 185] width 127 height 8
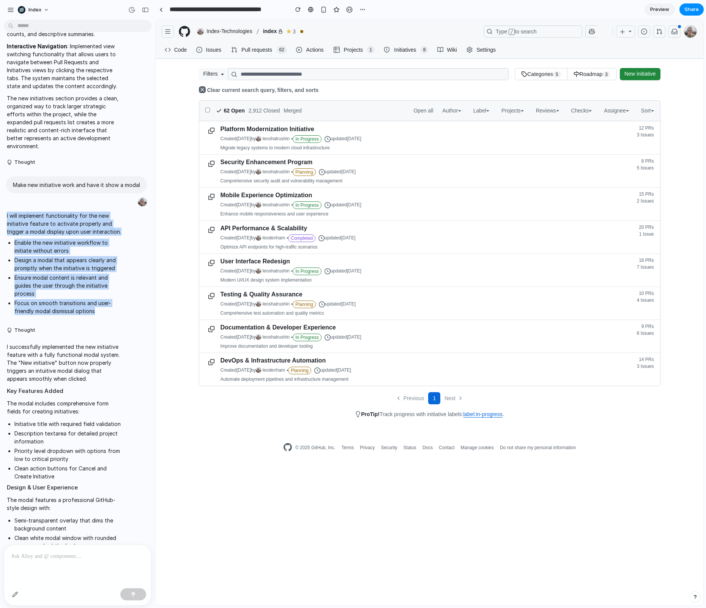
drag, startPoint x: 95, startPoint y: 302, endPoint x: 1, endPoint y: 208, distance: 133.2
click at [1, 208] on div "I will implement functionality for the new initiative feature to activate prope…" at bounding box center [75, 264] width 151 height 115
copy span "I will implement functionality for the new initiative feature to activate prope…"
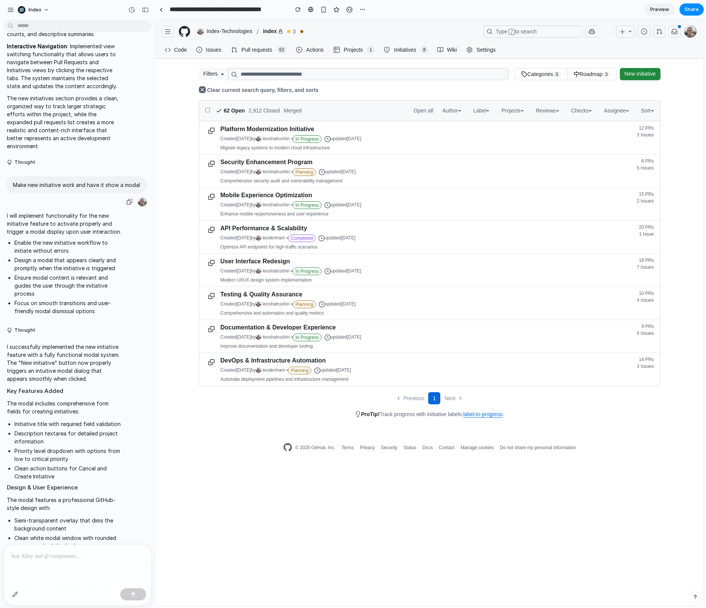
click at [84, 181] on p "Make new initiative work and have it show a modal" at bounding box center [76, 185] width 127 height 8
copy div "Make new initiative work and have it show a modal"
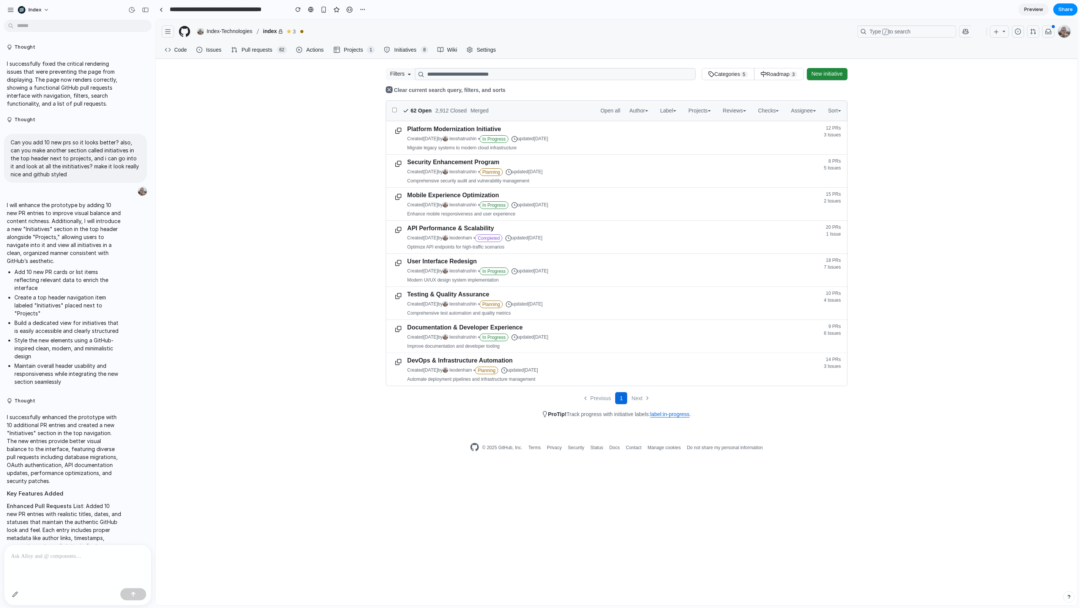
scroll to position [897, 0]
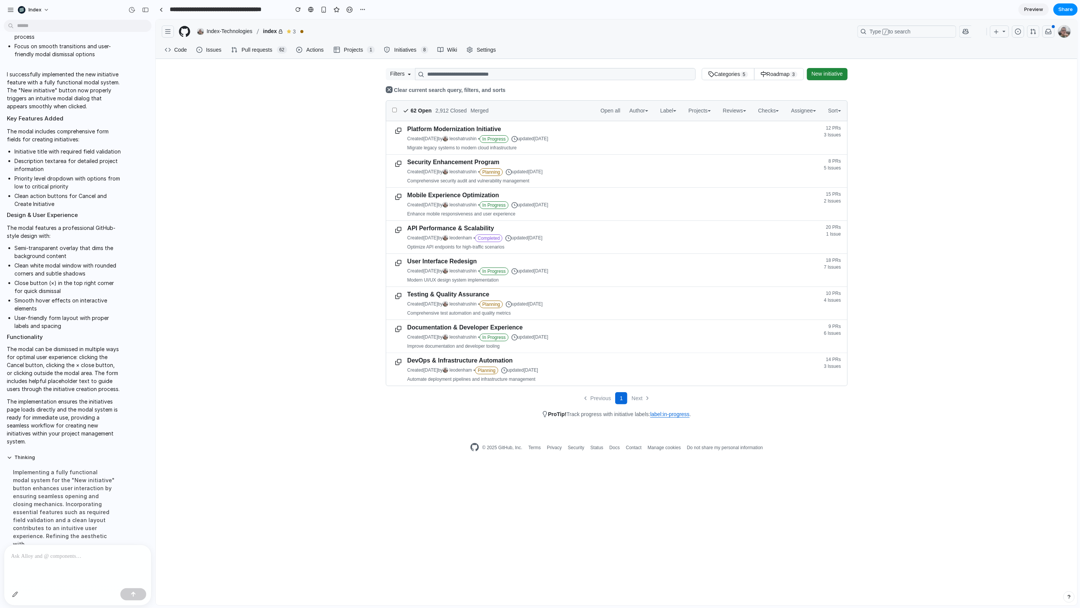
click at [402, 52] on span "Initiatives" at bounding box center [405, 49] width 25 height 11
click at [831, 76] on span "New initiative" at bounding box center [826, 74] width 31 height 8
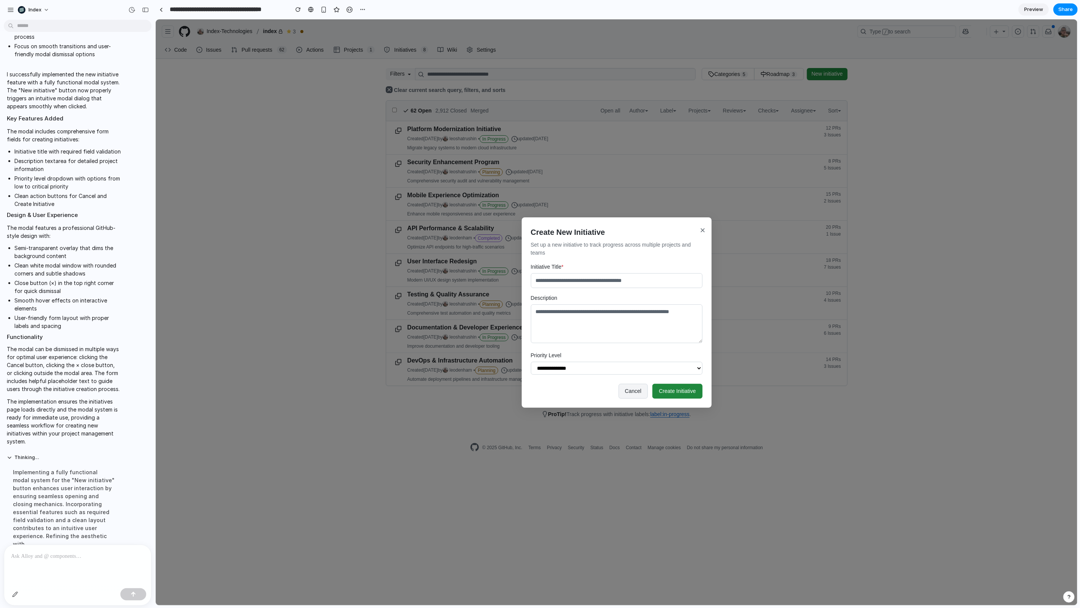
click at [632, 395] on button "Cancel" at bounding box center [633, 390] width 30 height 15
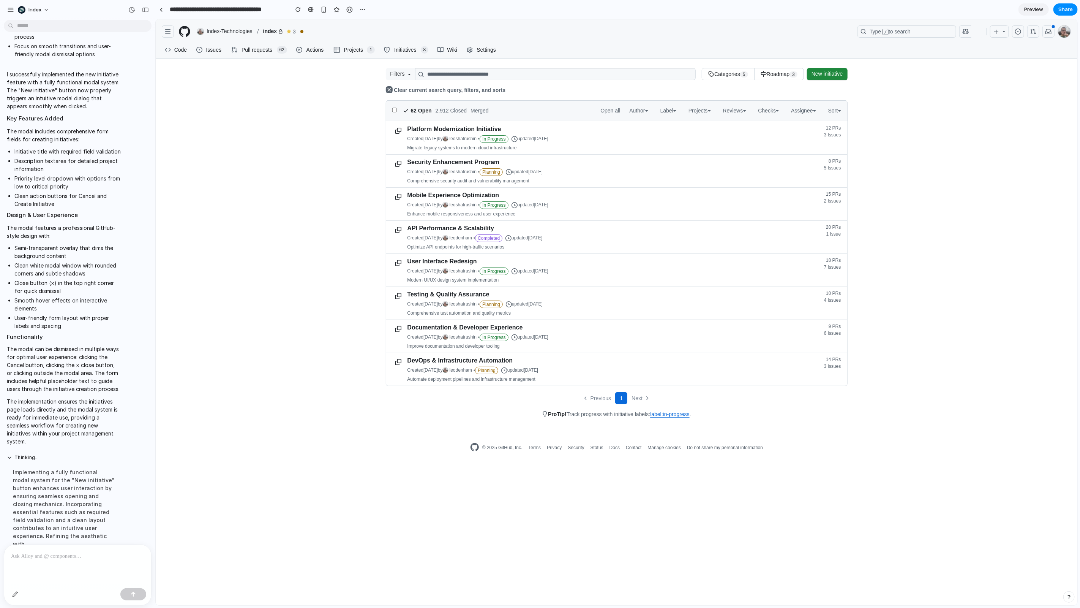
click at [818, 73] on span "New initiative" at bounding box center [826, 74] width 31 height 8
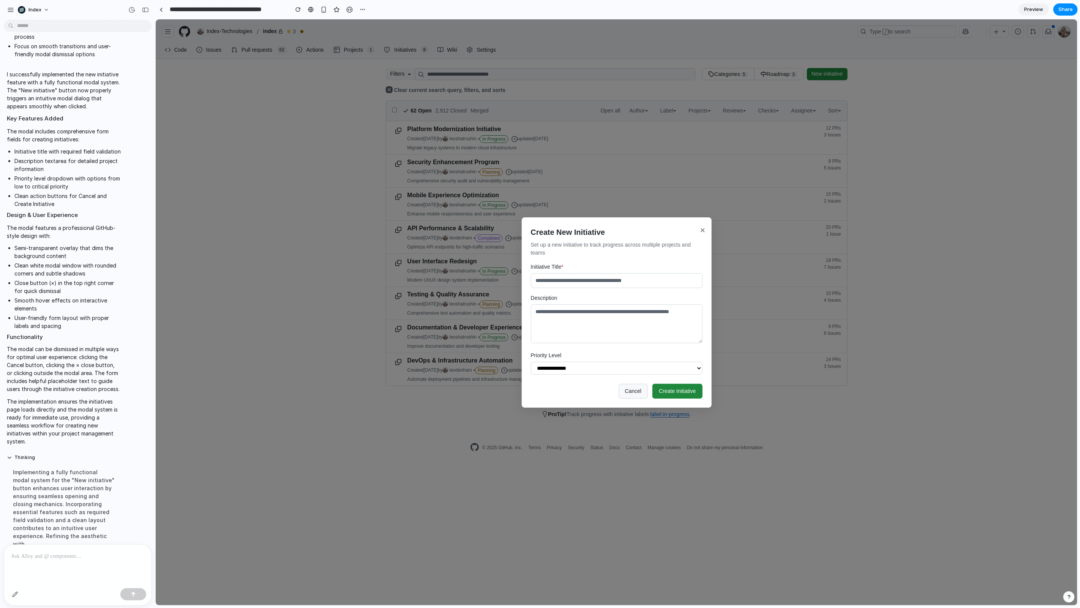
click at [614, 275] on input "Initiative Title *" at bounding box center [617, 280] width 172 height 15
type input "****"
click at [695, 388] on button "Create Initiative" at bounding box center [677, 390] width 50 height 15
click at [678, 391] on button "Create Initiative" at bounding box center [677, 390] width 50 height 15
click at [638, 396] on button "Cancel" at bounding box center [633, 390] width 30 height 15
